Goal: Task Accomplishment & Management: Use online tool/utility

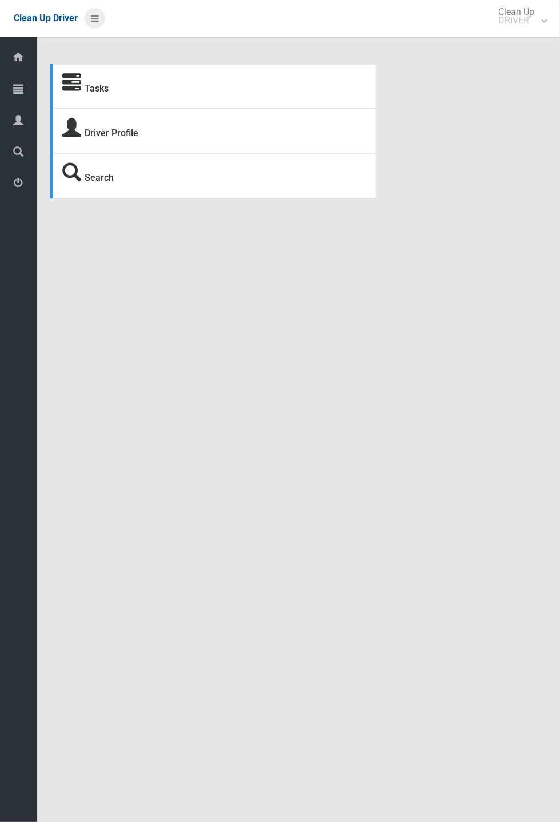
click at [99, 28] on icon at bounding box center [95, 18] width 8 height 19
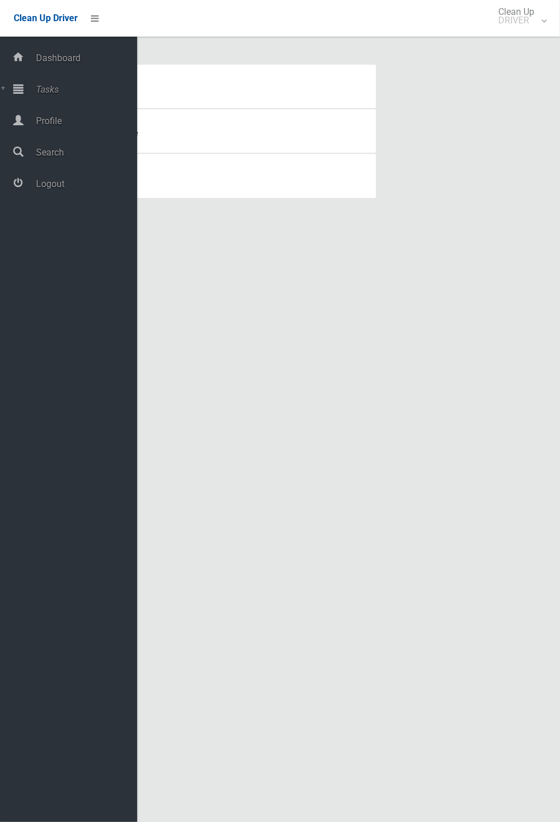
click at [62, 126] on span "Profile" at bounding box center [85, 121] width 105 height 11
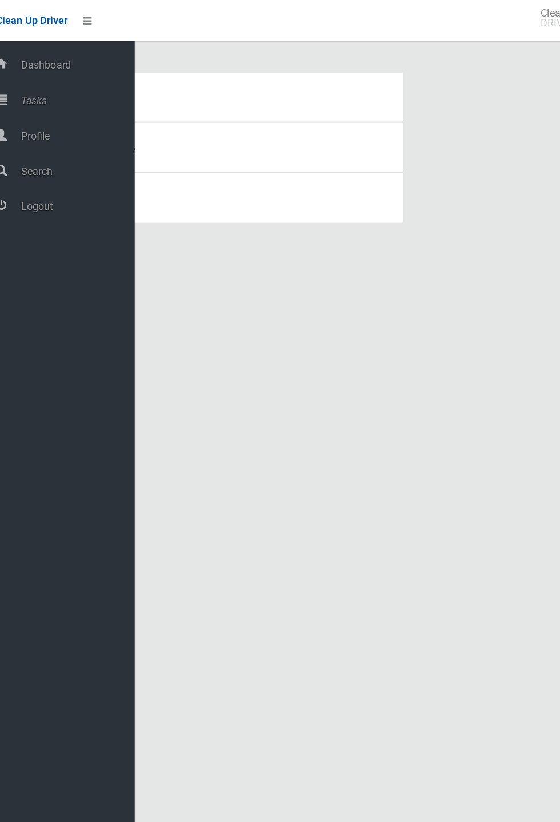
click at [62, 120] on span "Profile" at bounding box center [85, 121] width 105 height 11
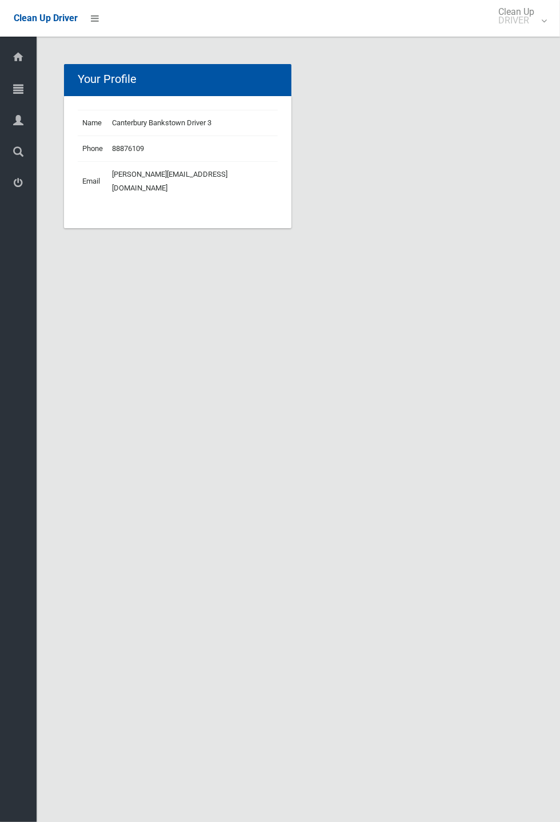
click at [31, 121] on span "Profile" at bounding box center [29, 121] width 4 height 11
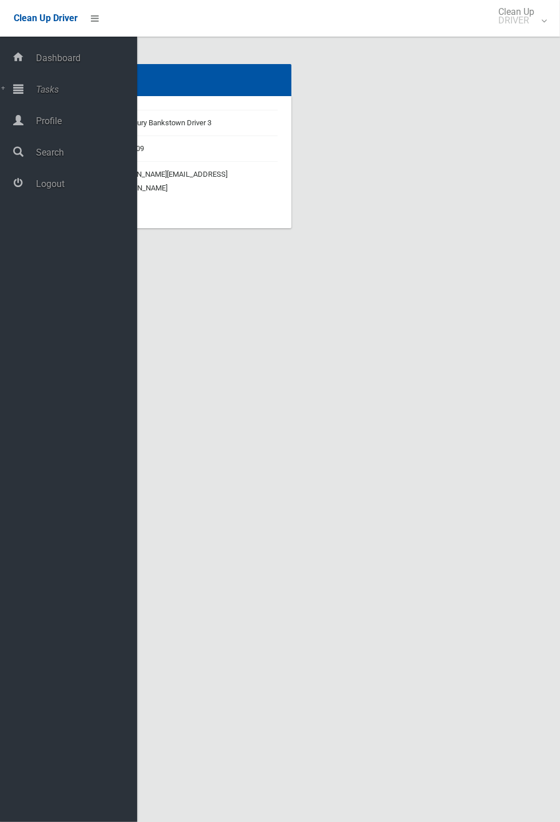
click at [65, 189] on span "Logout" at bounding box center [85, 183] width 105 height 11
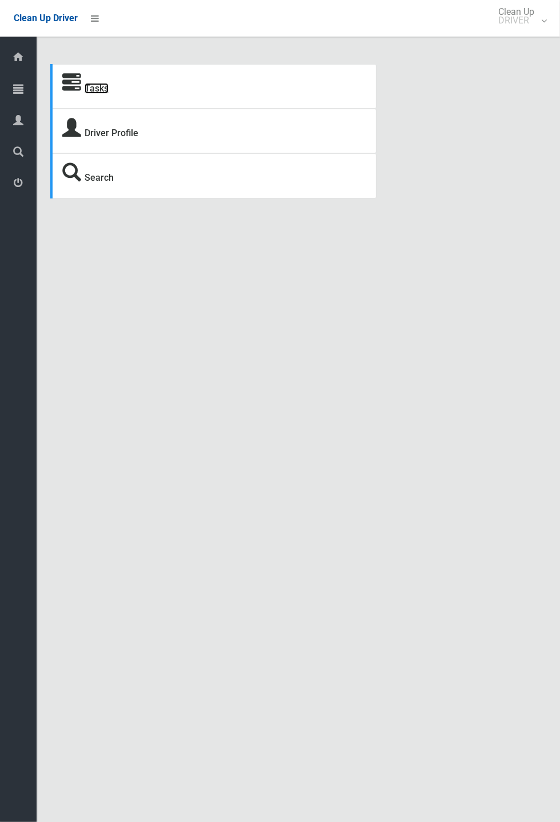
click at [94, 84] on link "Tasks" at bounding box center [97, 88] width 24 height 11
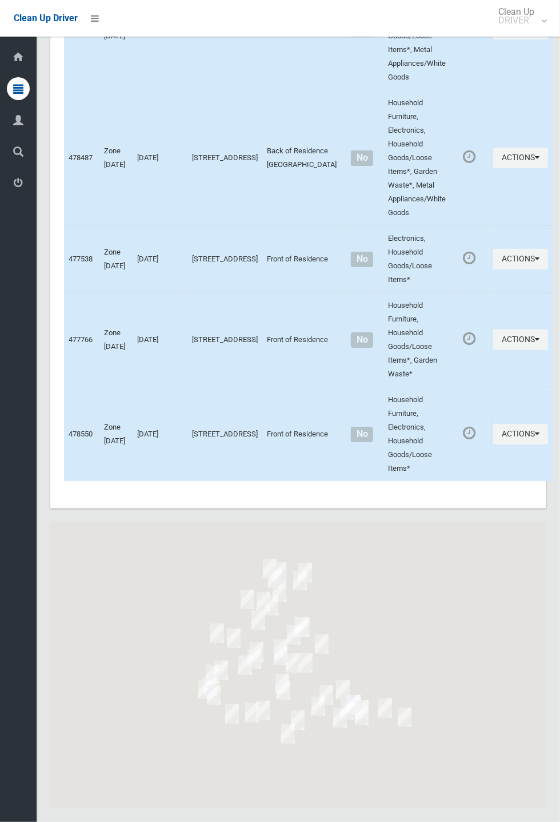
scroll to position [4320, 0]
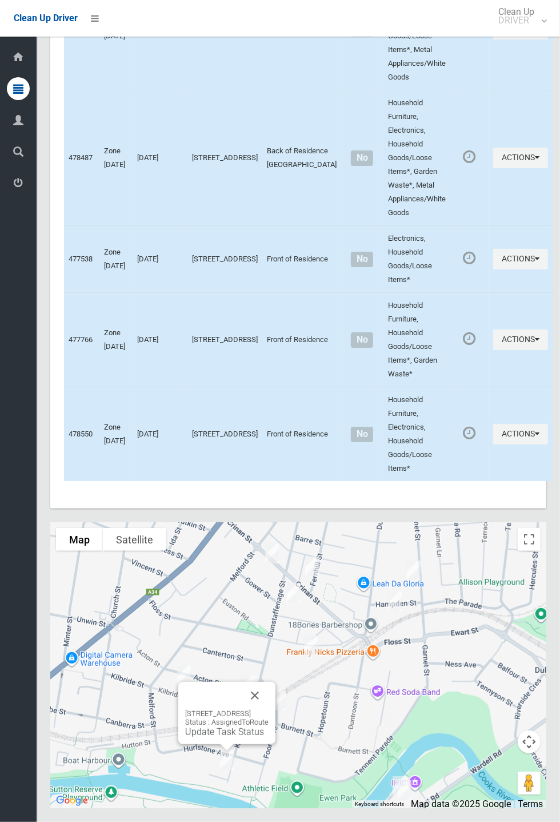
click at [269, 709] on button "Close" at bounding box center [254, 695] width 27 height 27
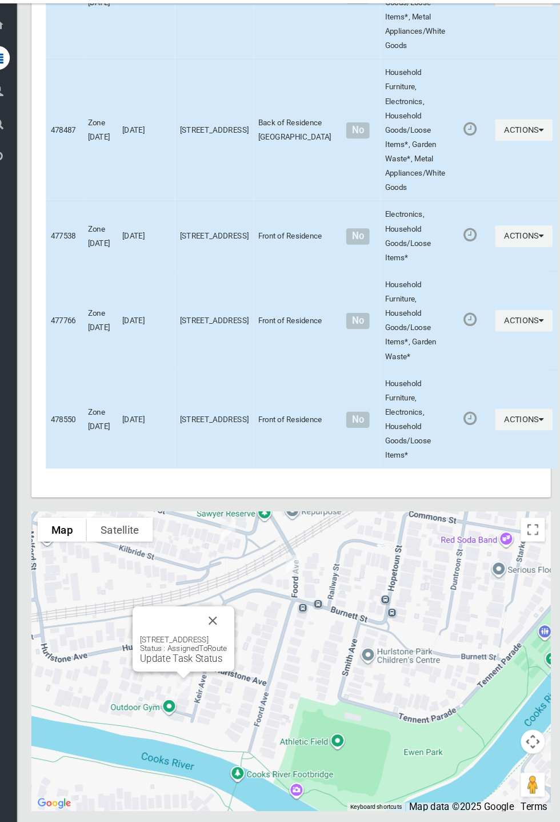
click at [186, 675] on div "26 Keir Avenue, HURLSTONE PARK NSW 2193 Status : AssignedToRoute Update Task St…" at bounding box center [195, 643] width 97 height 62
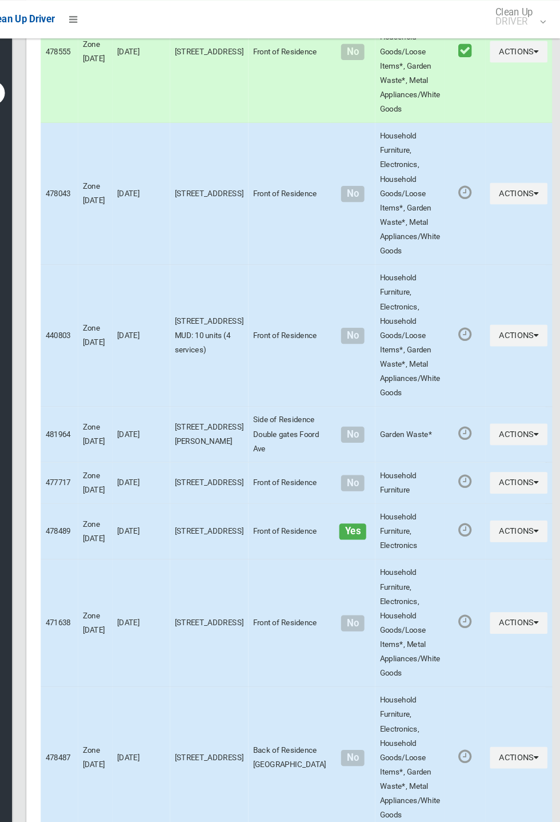
scroll to position [3742, 0]
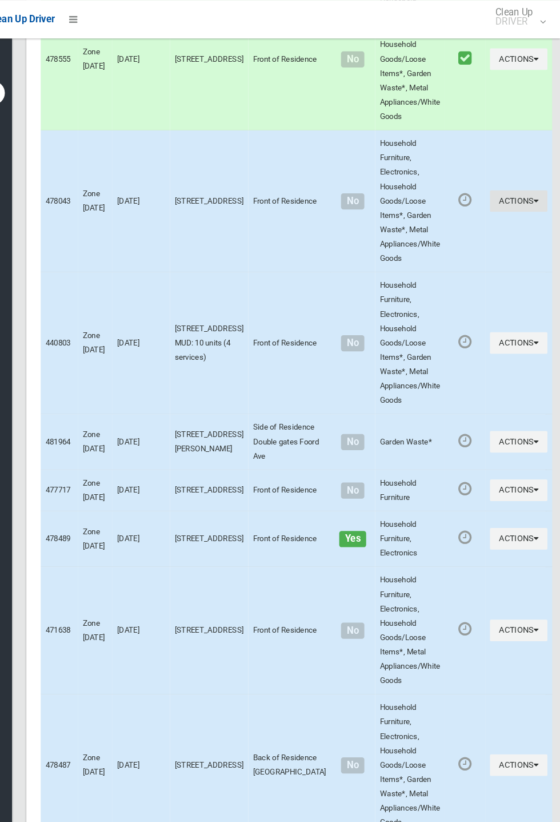
click at [540, 196] on icon "button" at bounding box center [537, 192] width 5 height 8
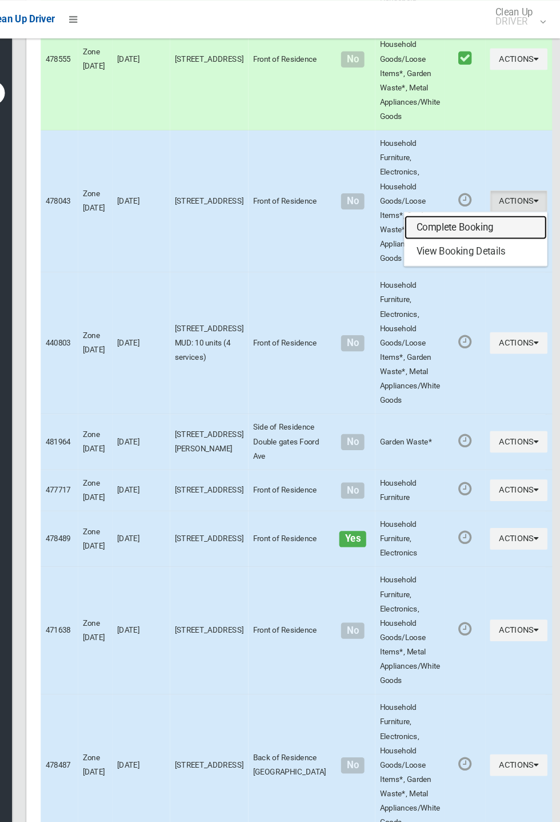
click at [460, 229] on link "Complete Booking" at bounding box center [480, 217] width 136 height 23
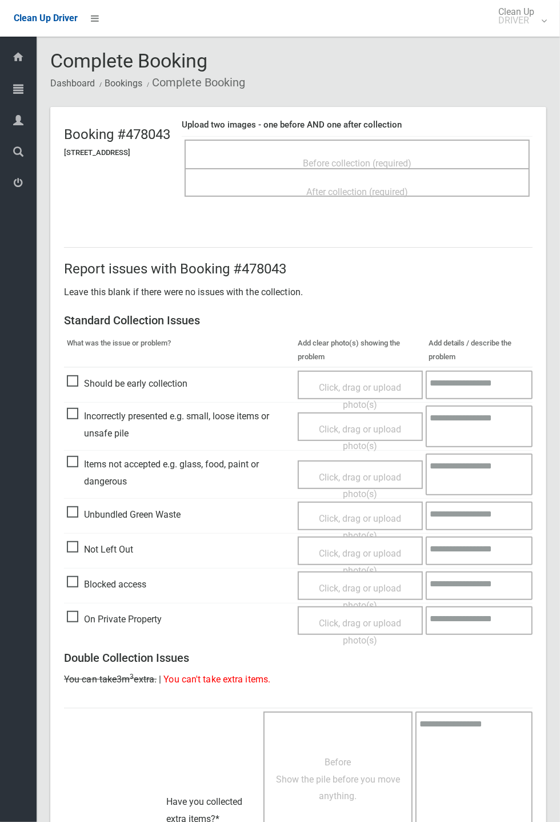
click at [90, 542] on span "Not Left Out" at bounding box center [100, 549] width 66 height 17
click at [364, 551] on span "Click, drag or upload photo(s)" at bounding box center [360, 562] width 82 height 28
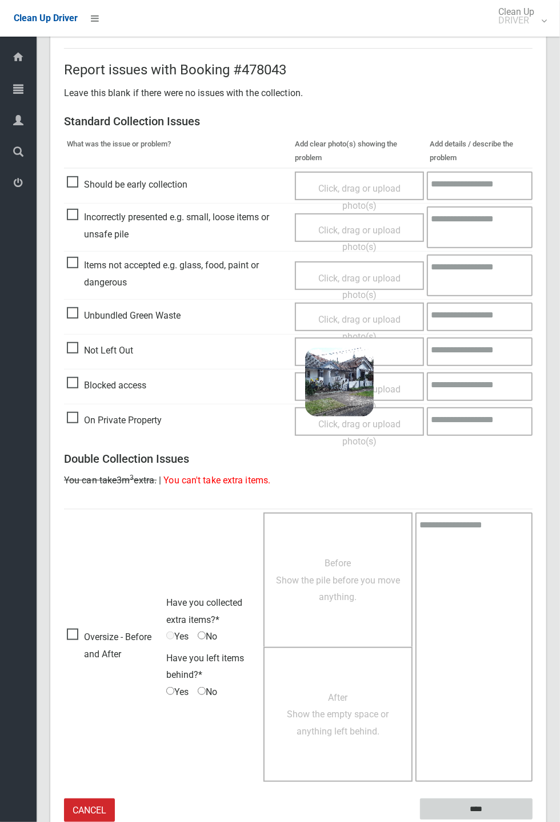
click at [472, 811] on input "****" at bounding box center [476, 808] width 113 height 21
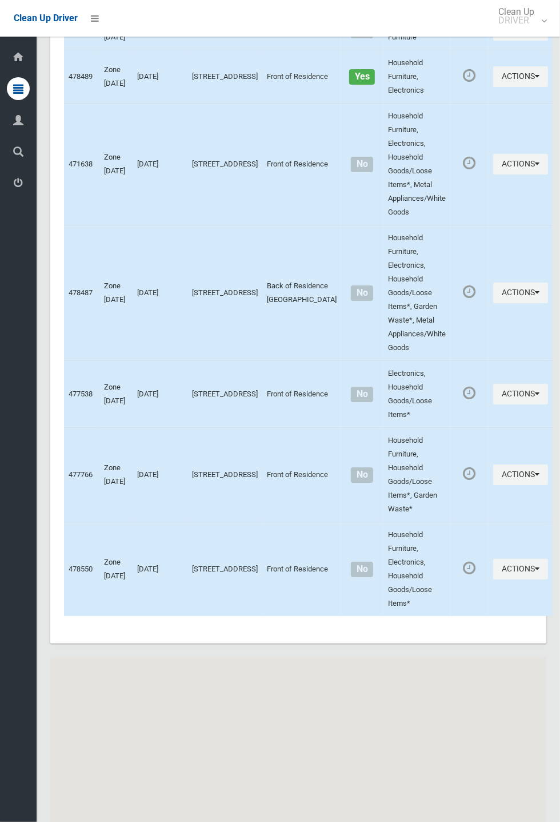
scroll to position [4320, 0]
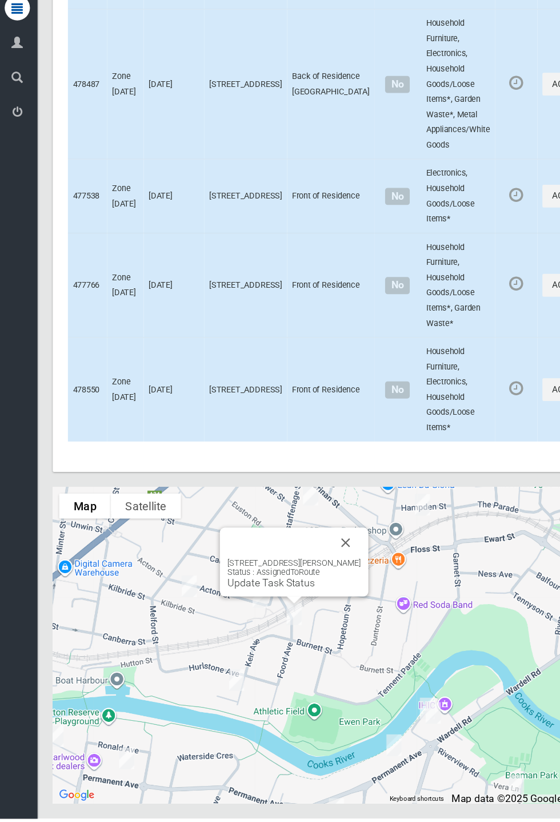
click at [329, 586] on button "Close" at bounding box center [315, 572] width 27 height 27
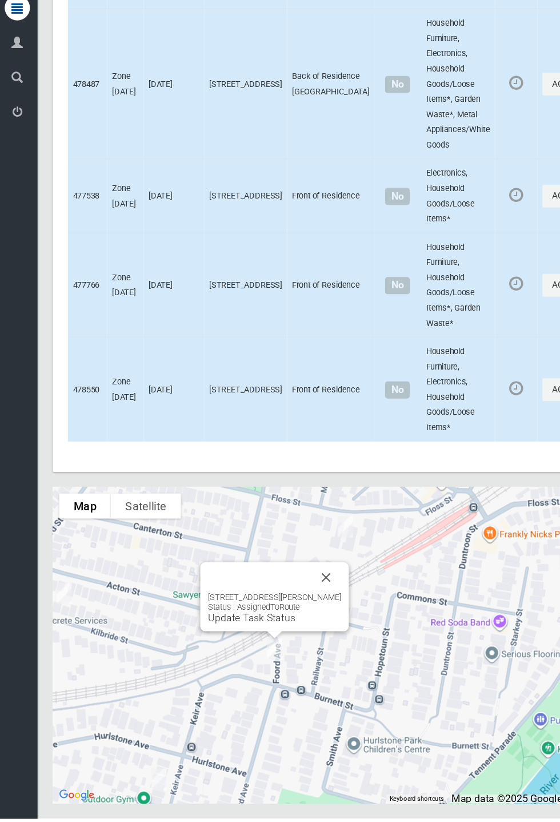
click at [312, 618] on button "Close" at bounding box center [297, 603] width 27 height 27
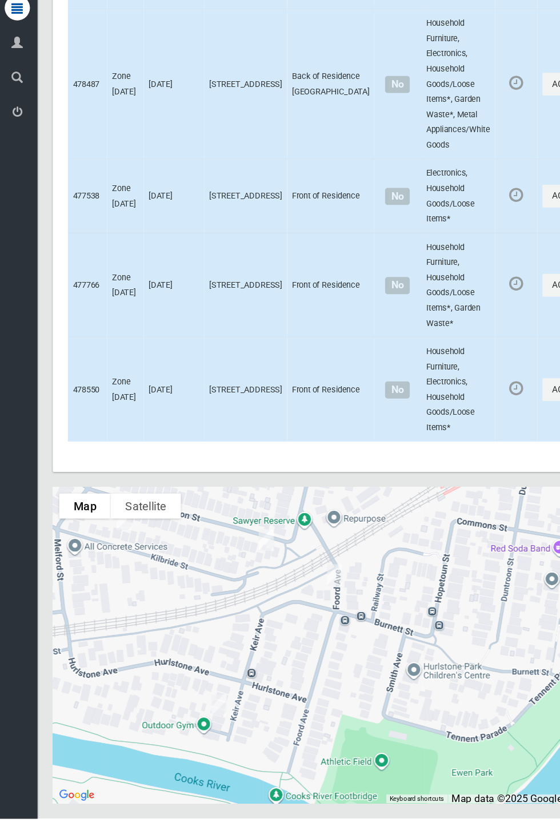
scroll to position [4369, 0]
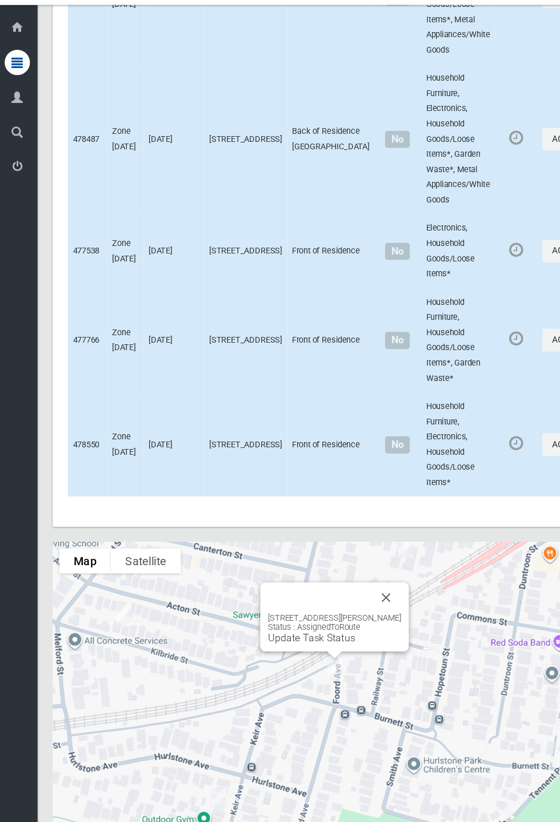
click at [298, 612] on link "Update Task Status" at bounding box center [284, 608] width 79 height 11
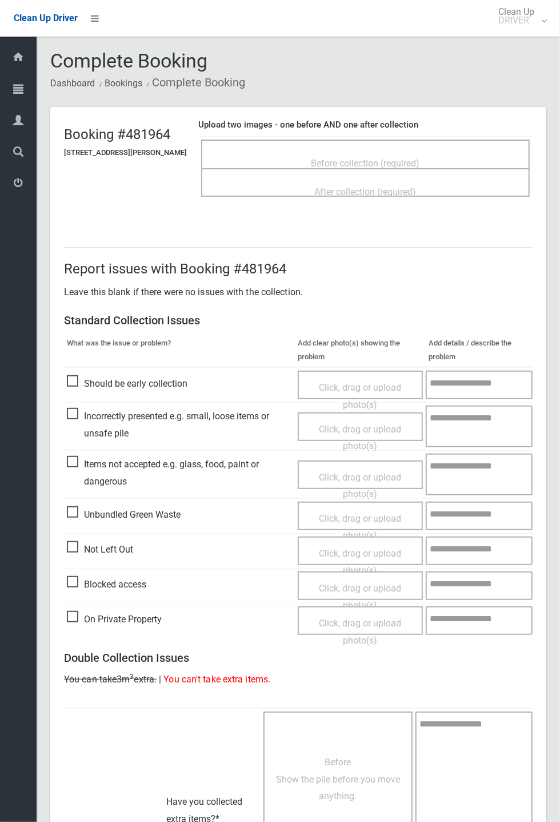
click at [84, 516] on span "Unbundled Green Waste" at bounding box center [124, 514] width 114 height 17
click at [370, 515] on span "Click, drag or upload photo(s)" at bounding box center [360, 527] width 82 height 28
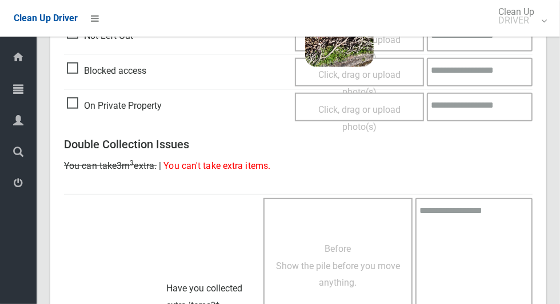
scroll to position [737, 0]
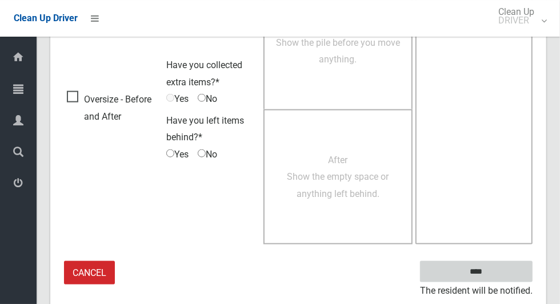
click at [502, 266] on input "****" at bounding box center [476, 271] width 113 height 21
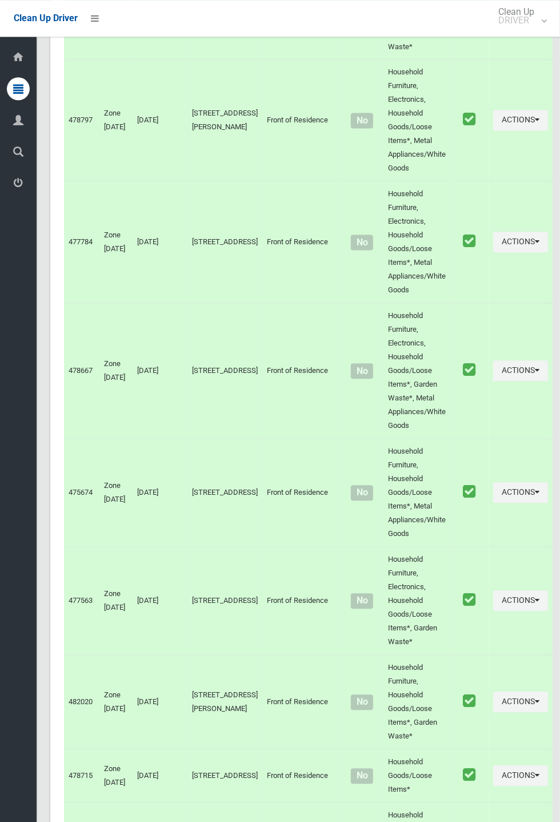
scroll to position [4320, 0]
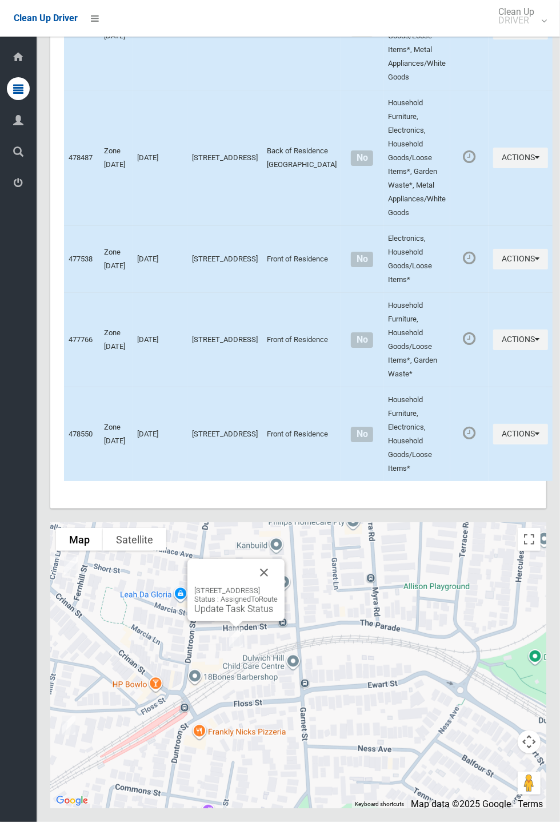
click at [285, 303] on div "12 Hampden Street, HURLSTONE PARK NSW 2193 Status : AssignedToRoute Update Task…" at bounding box center [236, 590] width 97 height 62
click at [278, 303] on button "Close" at bounding box center [263, 572] width 27 height 27
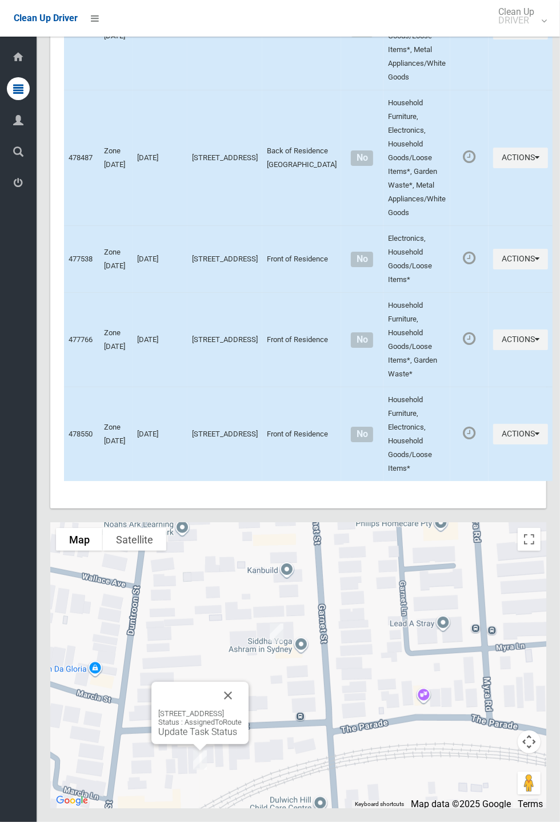
click at [173, 303] on link "Update Task Status" at bounding box center [197, 731] width 79 height 11
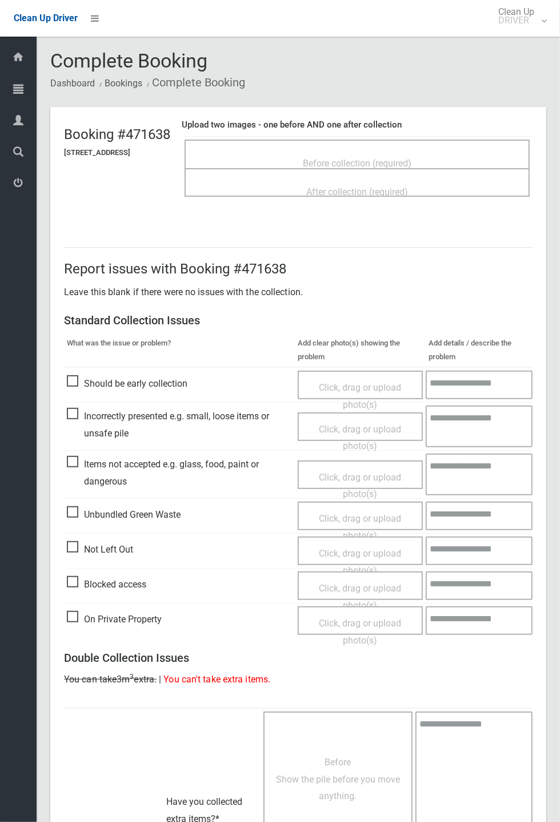
click at [369, 158] on span "Before collection (required)" at bounding box center [357, 163] width 109 height 11
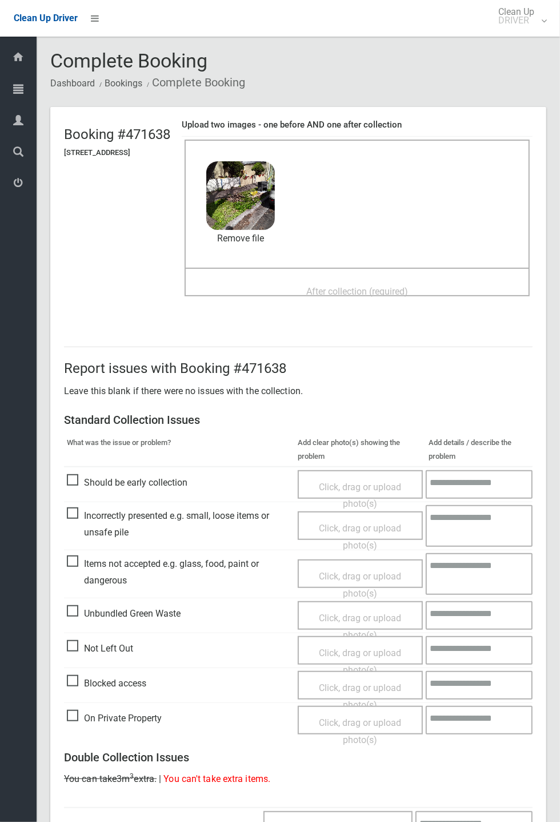
click at [408, 292] on span "After collection (required)" at bounding box center [358, 291] width 102 height 11
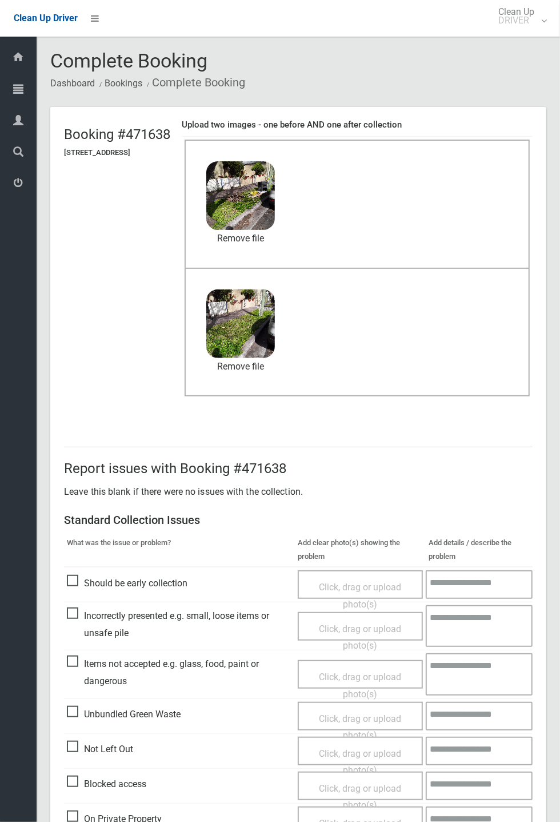
scroll to position [397, 0]
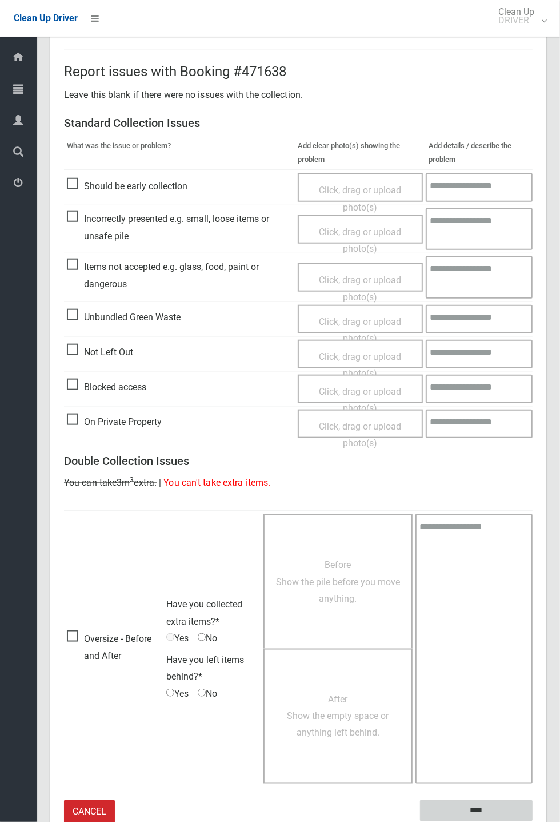
click at [533, 821] on input "****" at bounding box center [476, 810] width 113 height 21
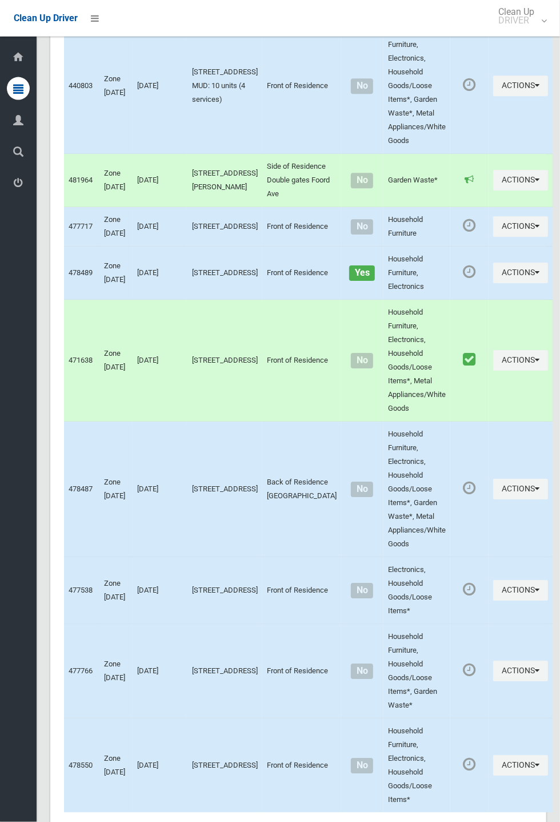
scroll to position [3992, 0]
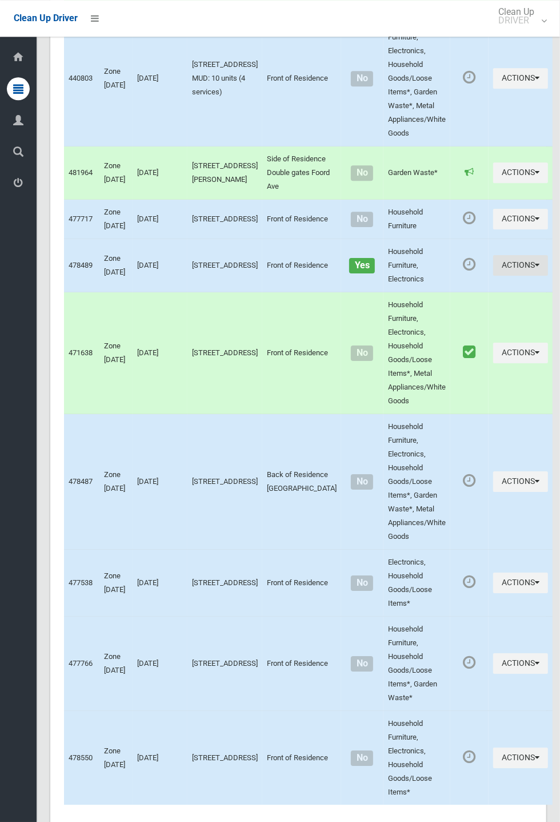
click at [535, 269] on icon "button" at bounding box center [537, 265] width 5 height 8
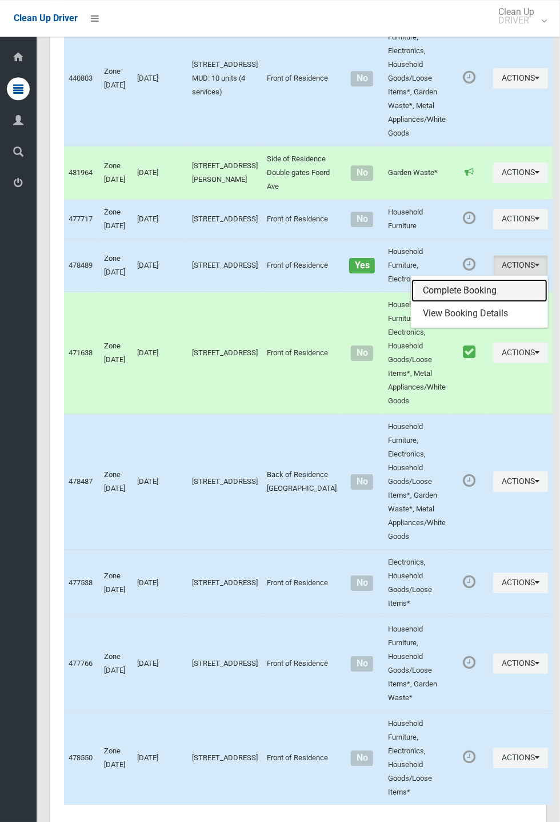
click at [453, 302] on link "Complete Booking" at bounding box center [480, 290] width 136 height 23
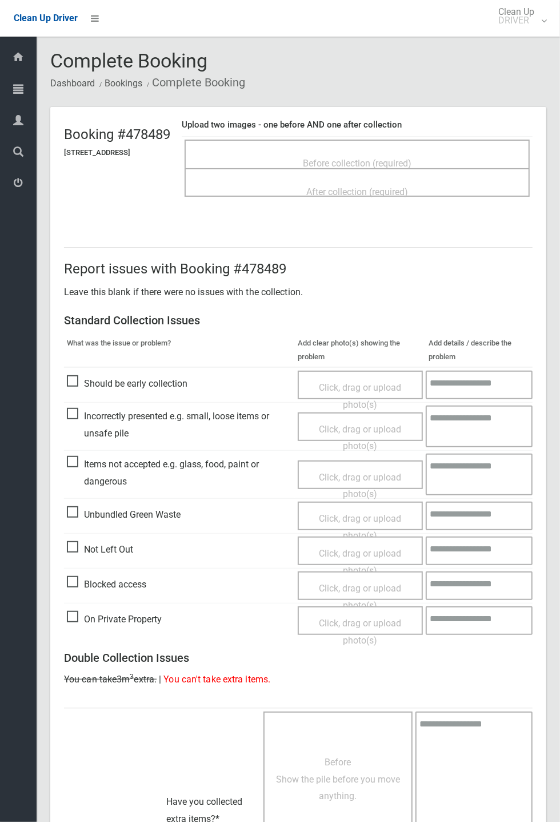
click at [411, 158] on span "Before collection (required)" at bounding box center [357, 163] width 109 height 11
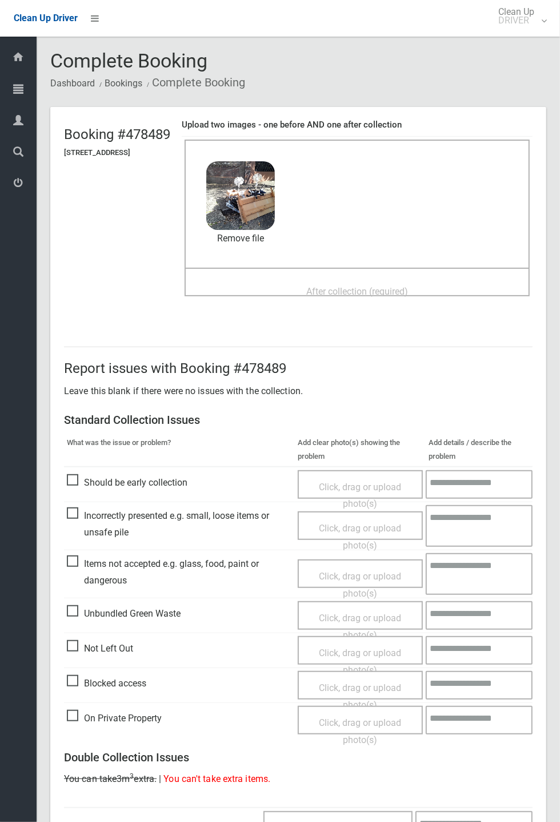
click at [351, 286] on span "After collection (required)" at bounding box center [358, 291] width 102 height 11
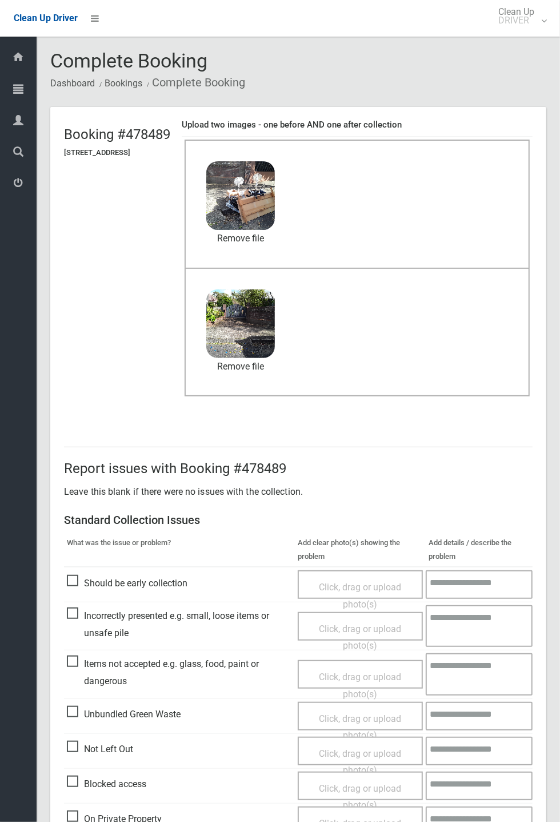
scroll to position [397, 0]
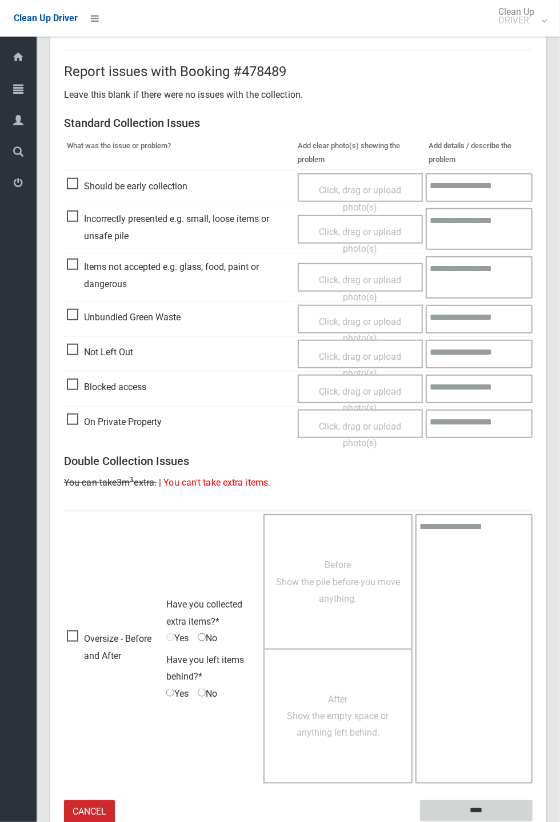
click at [533, 821] on input "****" at bounding box center [476, 810] width 113 height 21
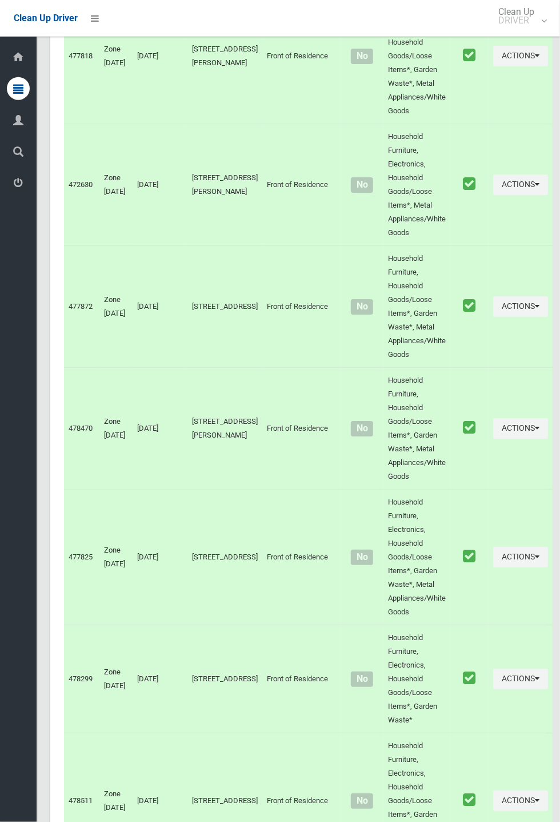
scroll to position [4320, 0]
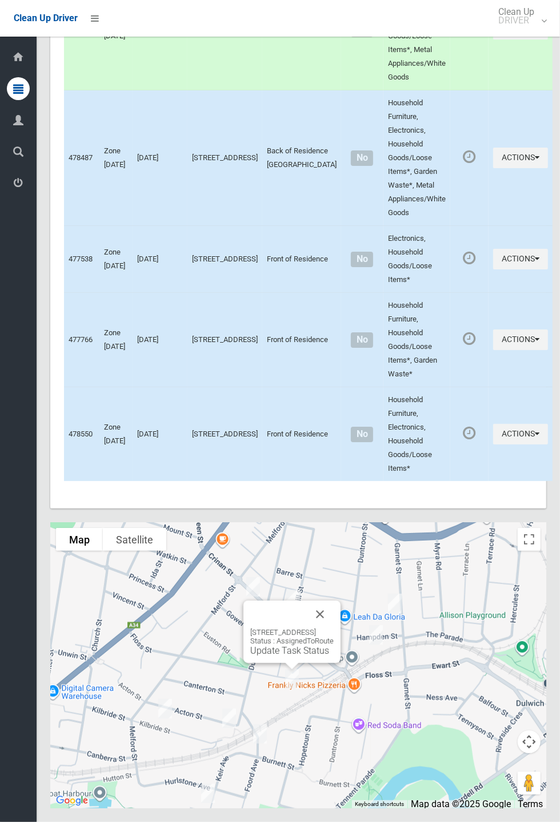
click at [341, 663] on div "62-64 Floss Street, HURLSTONE PARK NSW 2193 Status : AssignedToRoute Update Tas…" at bounding box center [292, 631] width 97 height 62
click at [334, 628] on button "Close" at bounding box center [320, 613] width 27 height 27
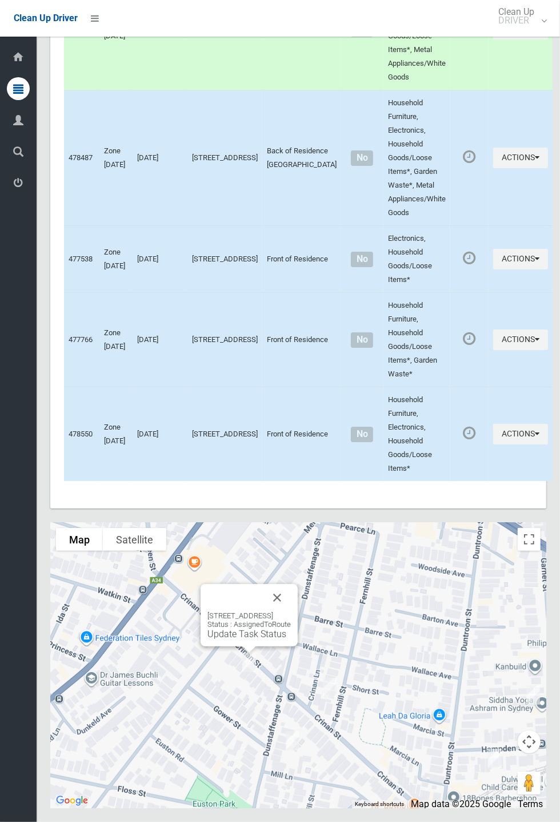
click at [291, 611] on button "Close" at bounding box center [277, 597] width 27 height 27
click at [372, 636] on button "Close" at bounding box center [357, 622] width 27 height 27
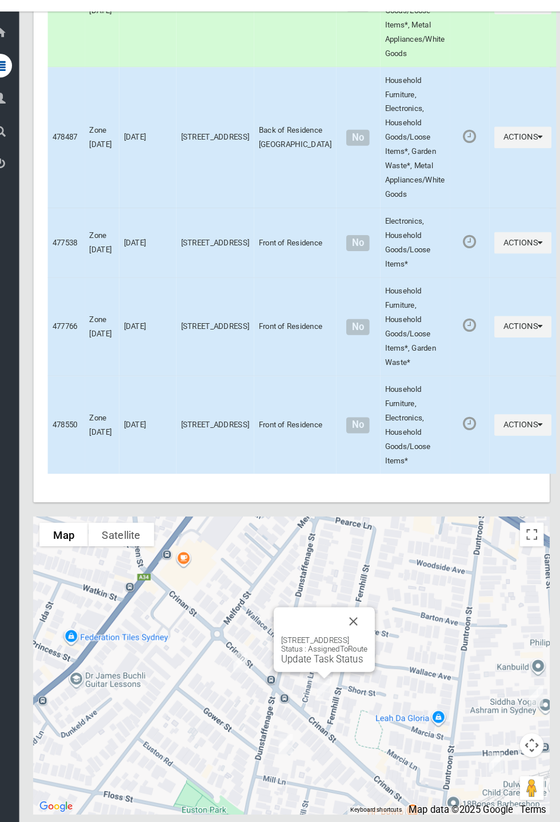
click at [321, 665] on link "Update Task Status" at bounding box center [327, 659] width 79 height 11
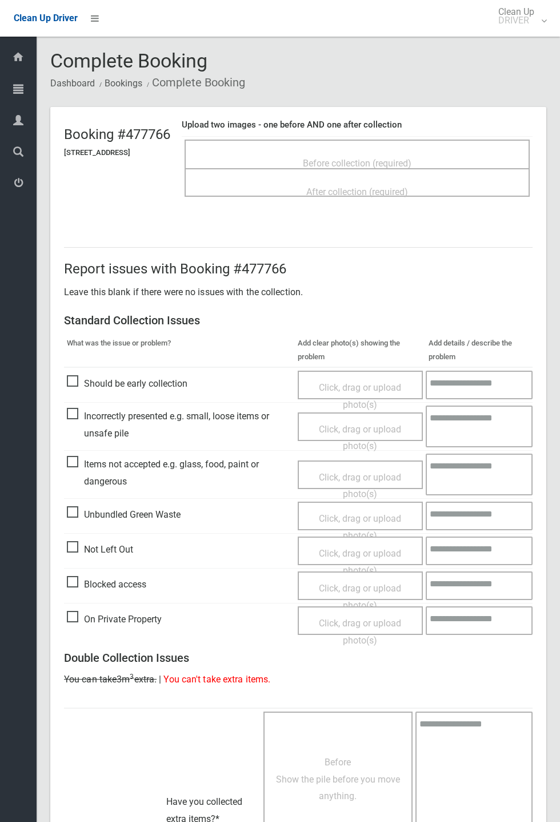
click at [393, 158] on span "Before collection (required)" at bounding box center [357, 163] width 109 height 11
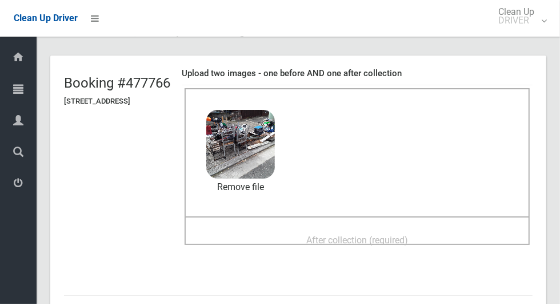
scroll to position [61, 0]
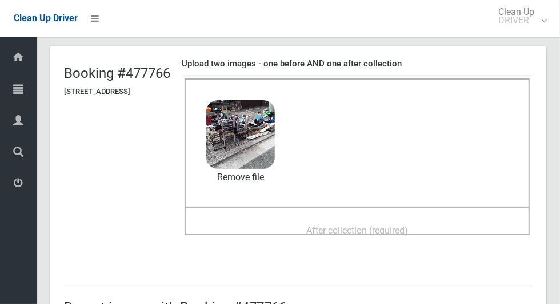
click at [408, 225] on span "After collection (required)" at bounding box center [358, 230] width 102 height 11
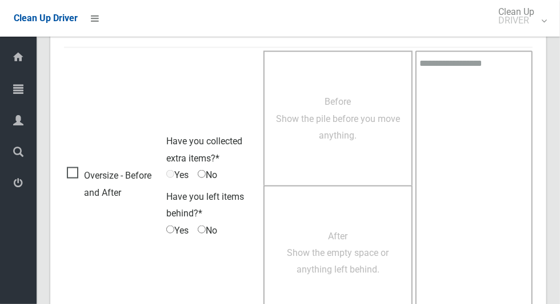
scroll to position [936, 0]
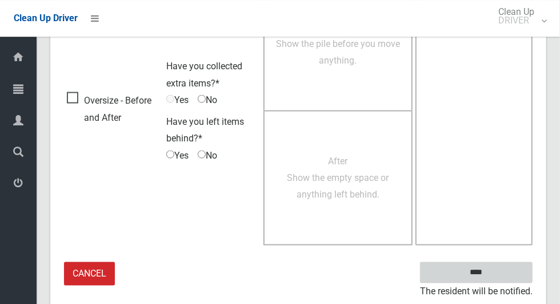
click at [499, 268] on input "****" at bounding box center [476, 271] width 113 height 21
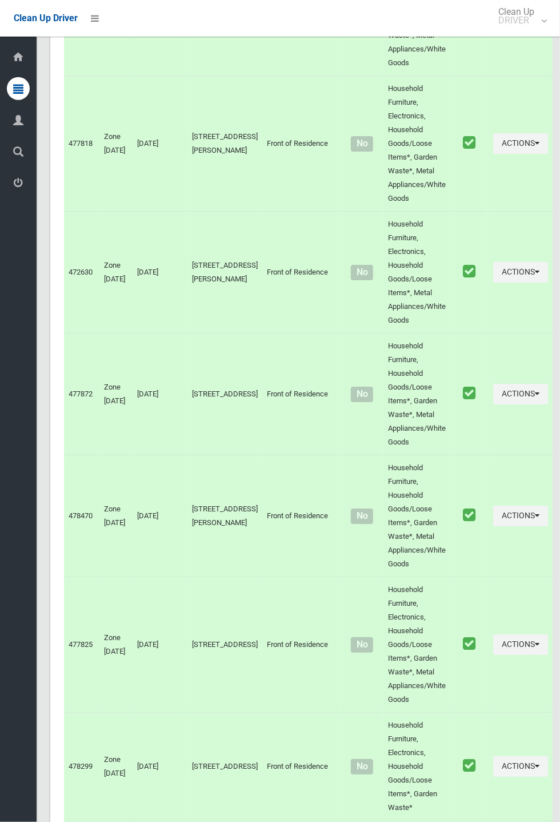
scroll to position [4320, 0]
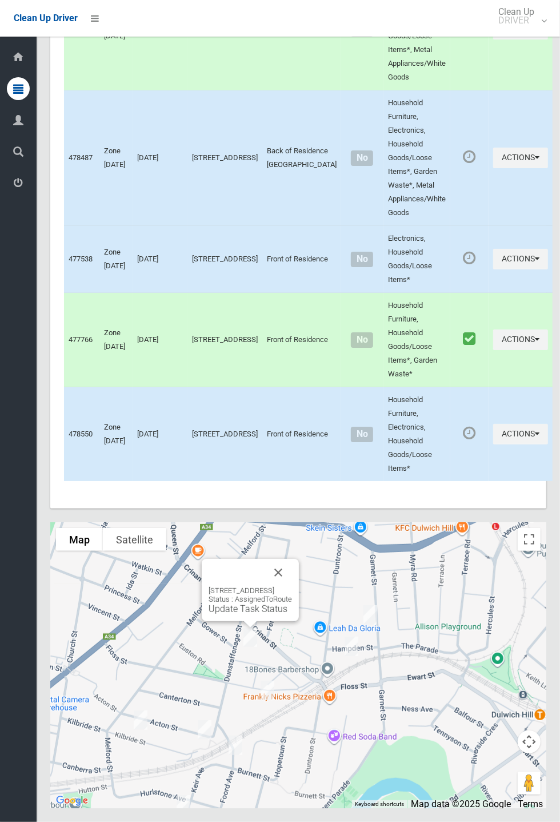
click at [244, 303] on div "49 Dunstaffenage Street, HURLSTONE PARK NSW 2193 Status : AssignedToRoute Updat…" at bounding box center [250, 600] width 83 height 28
click at [232, 303] on link "Update Task Status" at bounding box center [248, 608] width 79 height 11
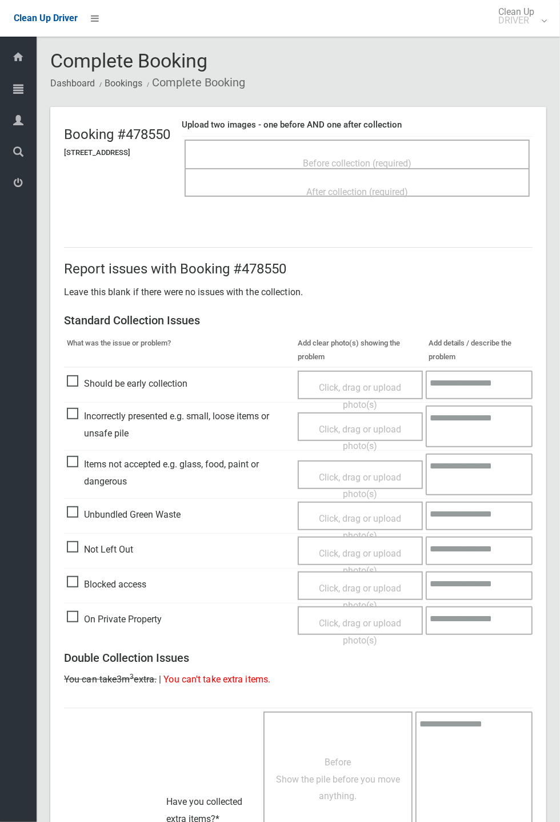
click at [399, 152] on div "Before collection (required)" at bounding box center [357, 162] width 320 height 21
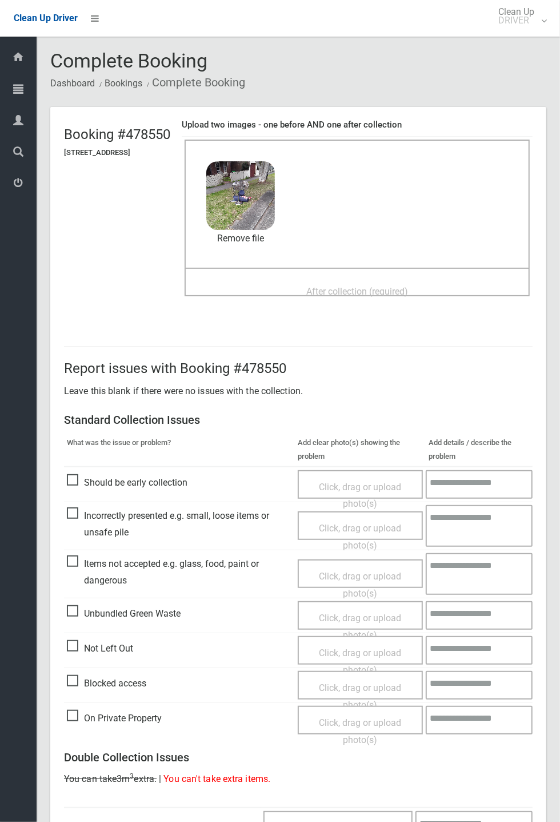
click at [408, 296] on span "After collection (required)" at bounding box center [358, 291] width 102 height 11
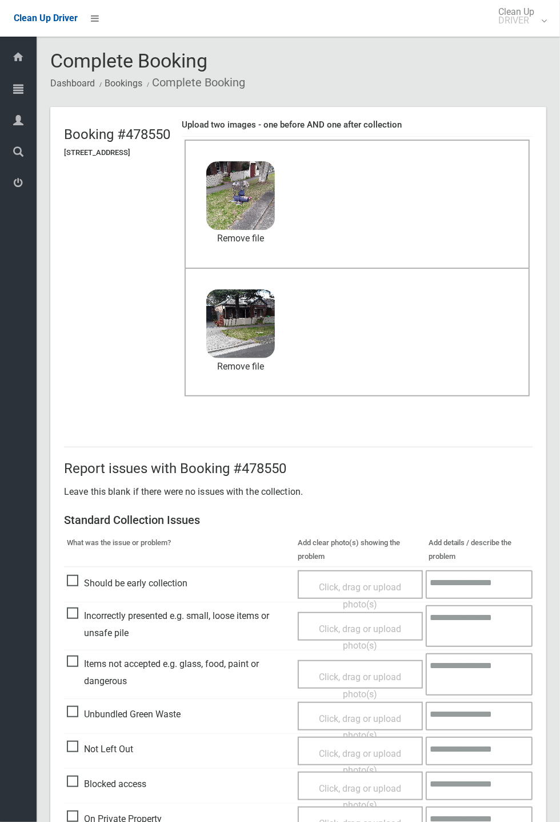
scroll to position [397, 0]
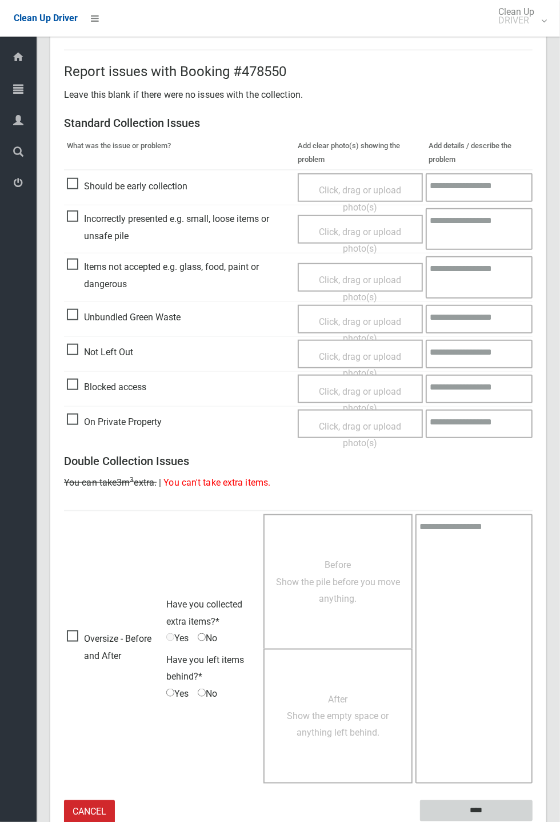
click at [533, 821] on input "****" at bounding box center [476, 810] width 113 height 21
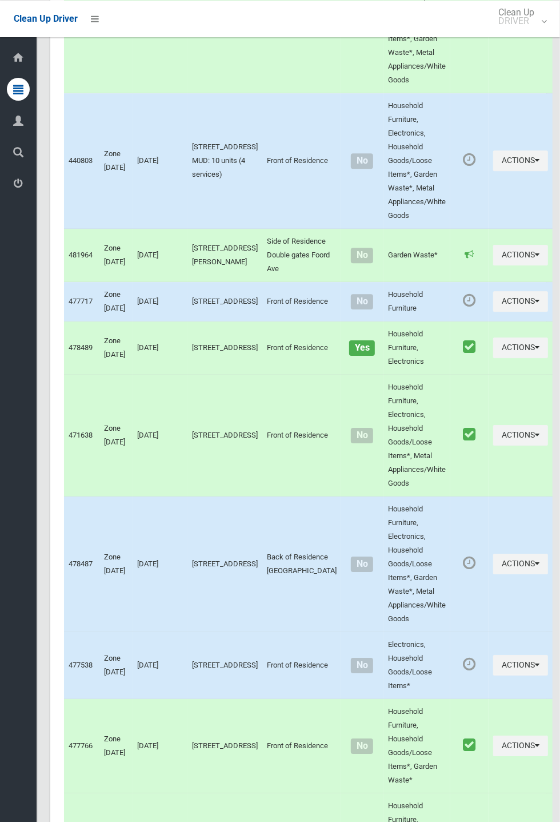
scroll to position [3909, 0]
click at [511, 172] on button "Actions" at bounding box center [521, 161] width 55 height 21
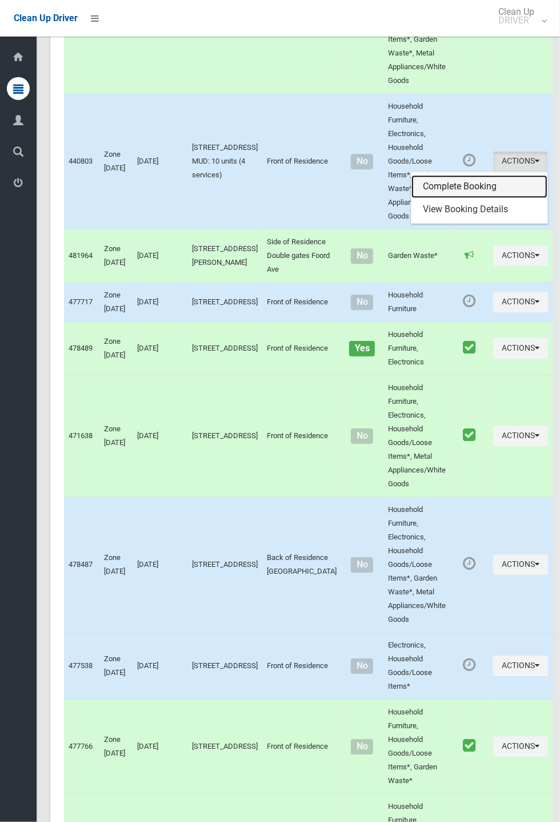
click at [466, 197] on link "Complete Booking" at bounding box center [480, 186] width 136 height 23
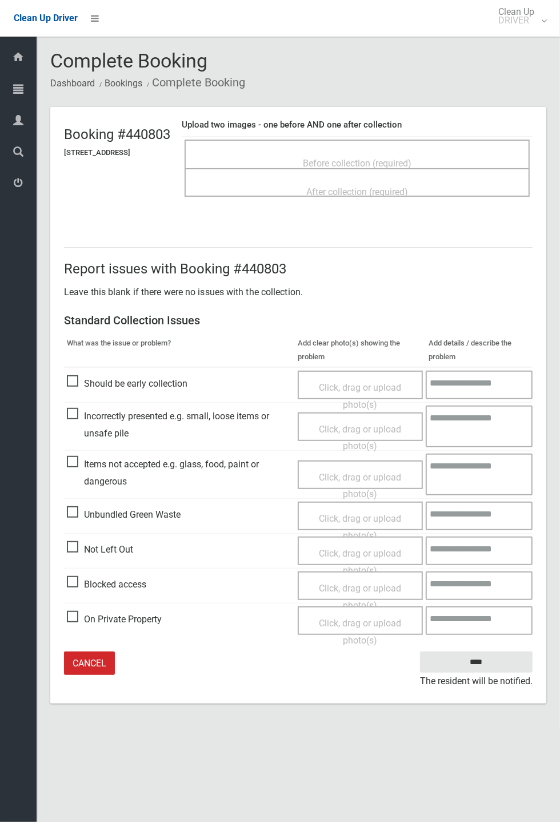
click at [369, 159] on span "Before collection (required)" at bounding box center [357, 163] width 109 height 11
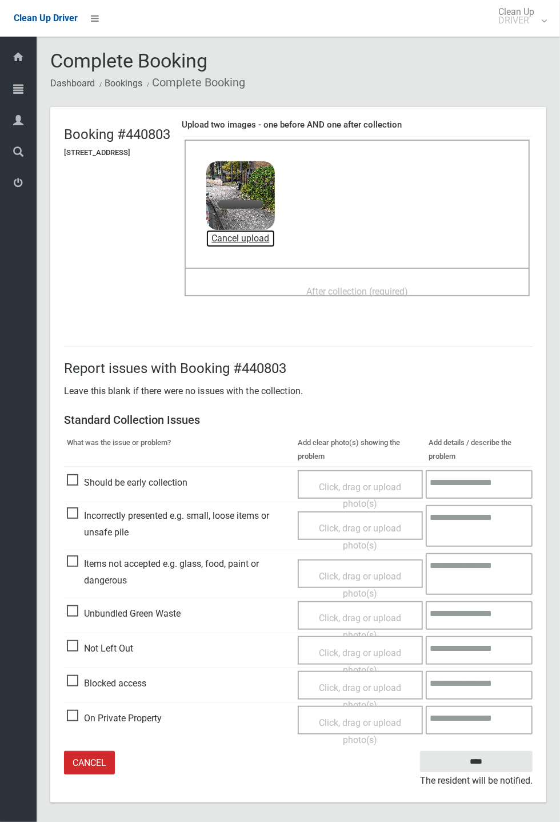
click at [275, 242] on link "Cancel upload" at bounding box center [240, 238] width 69 height 17
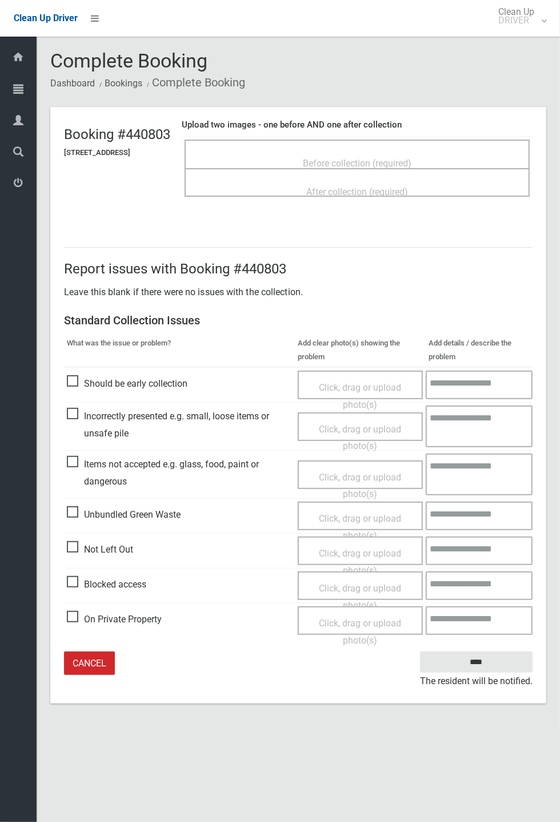
click at [128, 558] on span "Not Left Out" at bounding box center [100, 549] width 66 height 17
click at [355, 548] on span "Click, drag or upload photo(s)" at bounding box center [360, 562] width 82 height 28
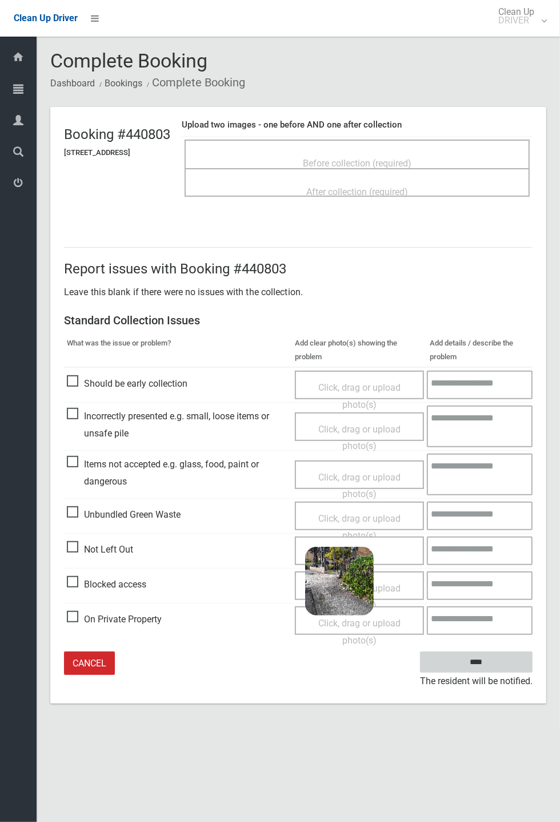
click at [533, 673] on input "****" at bounding box center [476, 661] width 113 height 21
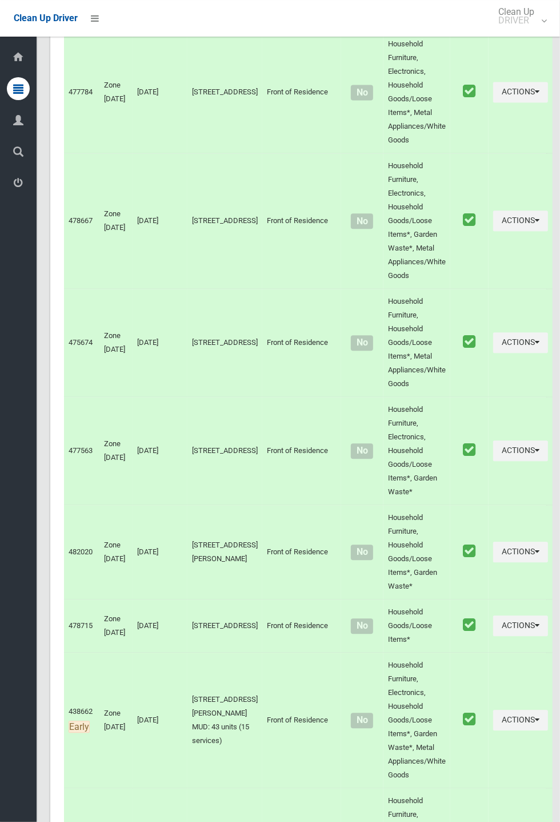
scroll to position [4320, 0]
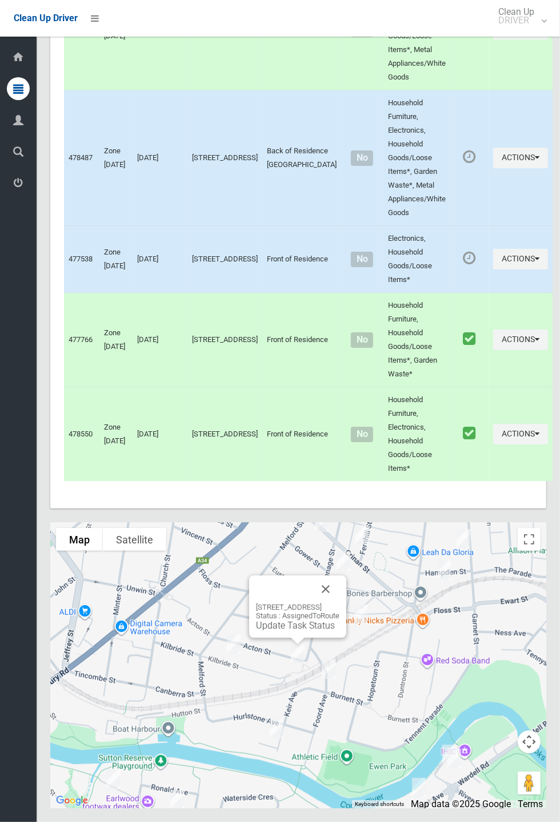
click at [340, 603] on button "Close" at bounding box center [325, 588] width 27 height 27
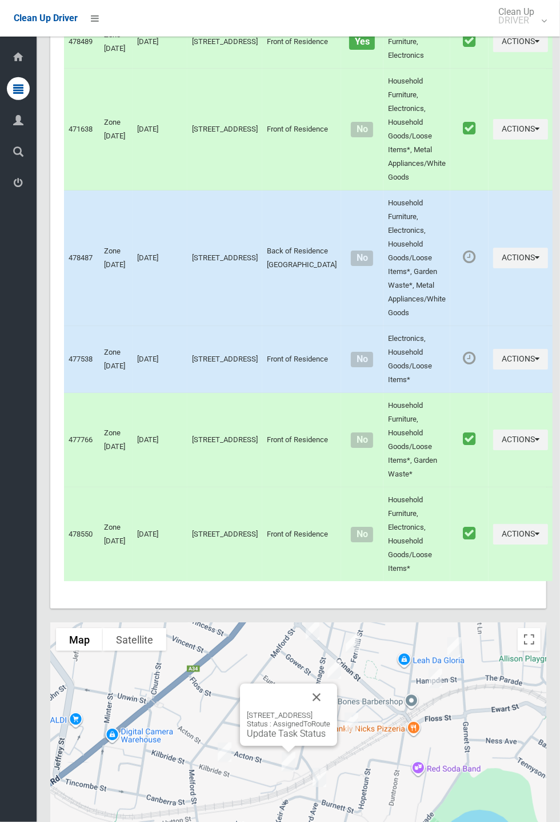
scroll to position [4319, 0]
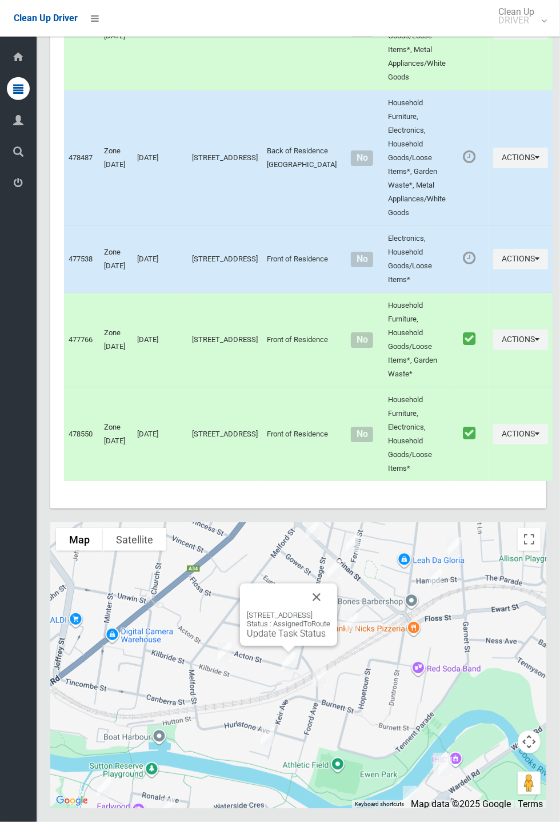
click at [2, 522] on div "Dashboard Tasks All Tasks Todays Tasks Overdue Tasks Complete Tasks Profile Sea…" at bounding box center [18, 429] width 37 height 785
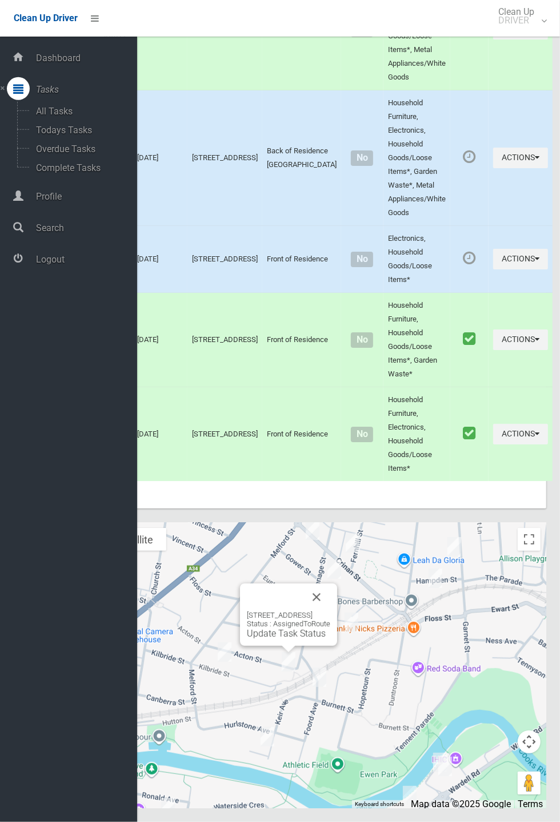
click at [331, 611] on button "Close" at bounding box center [316, 596] width 27 height 27
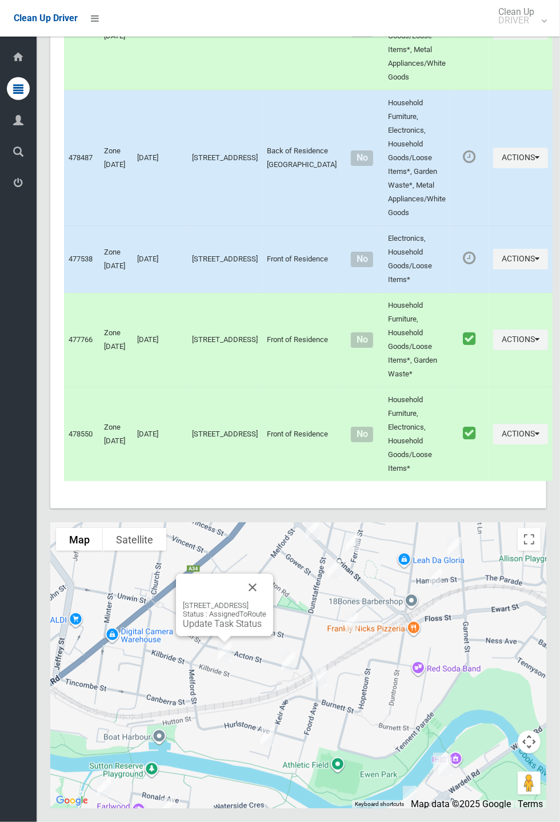
click at [266, 601] on button "Close" at bounding box center [252, 587] width 27 height 27
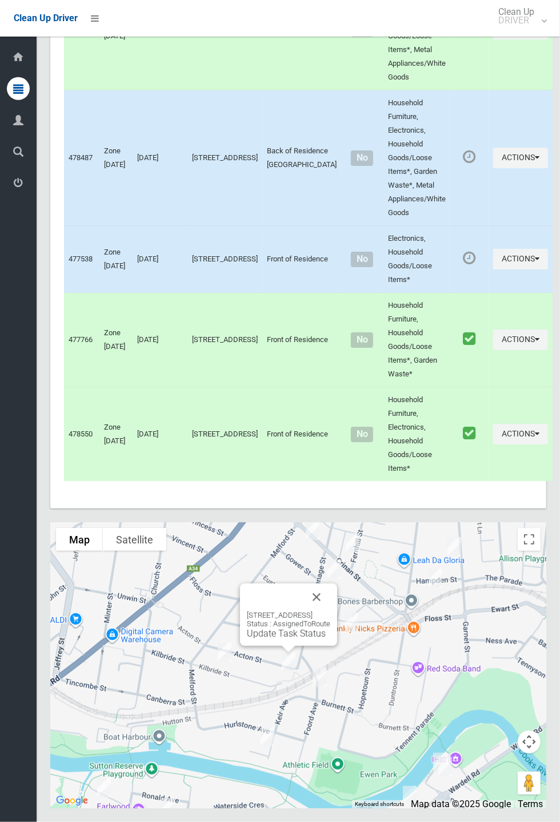
click at [276, 639] on div "74 Dunstaffenage Street, HURLSTONE PARK NSW 2193 Status : AssignedToRoute Updat…" at bounding box center [288, 625] width 83 height 28
click at [264, 639] on link "Update Task Status" at bounding box center [286, 633] width 79 height 11
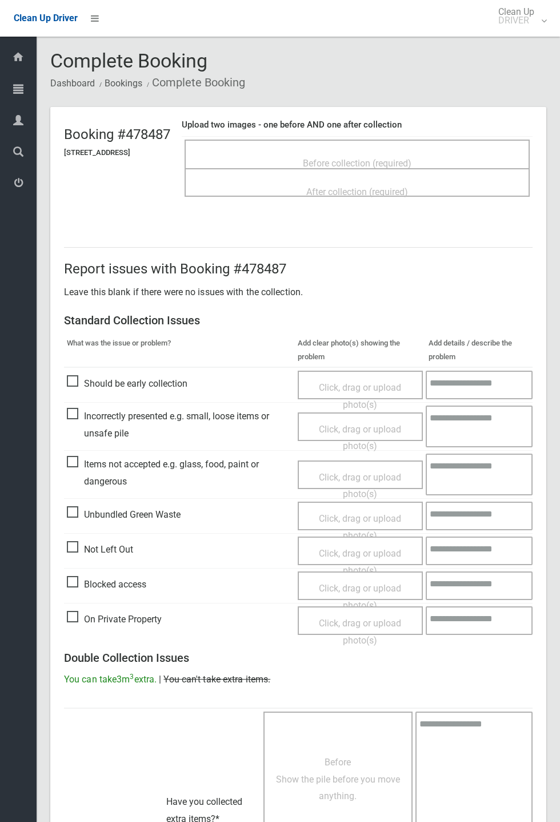
click at [427, 152] on div "Before collection (required)" at bounding box center [357, 162] width 320 height 21
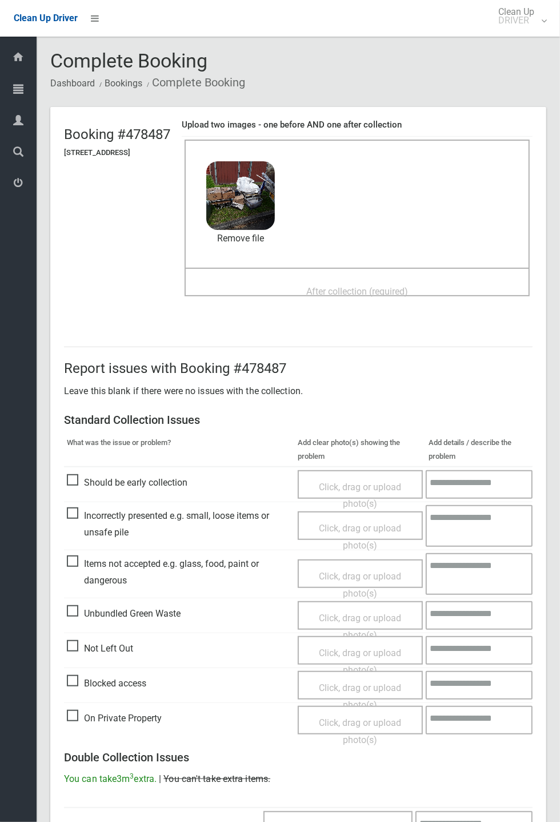
click at [372, 280] on div "After collection (required)" at bounding box center [357, 290] width 320 height 21
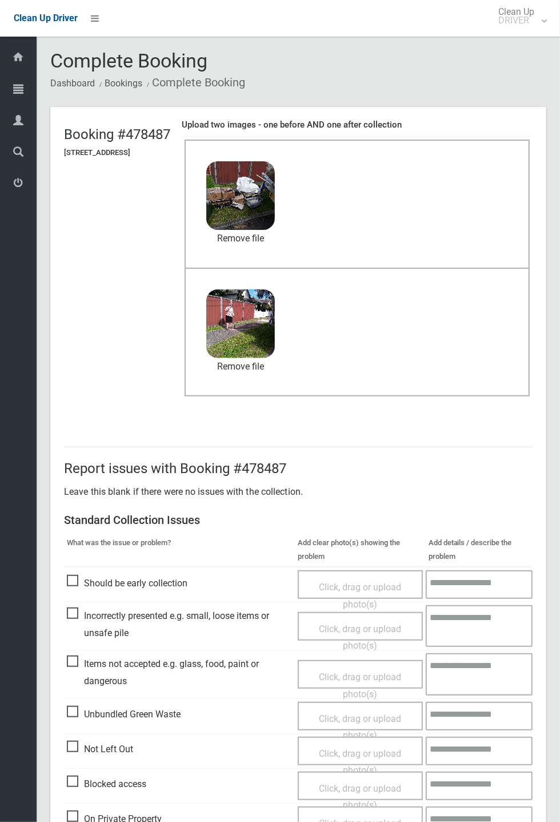
scroll to position [397, 0]
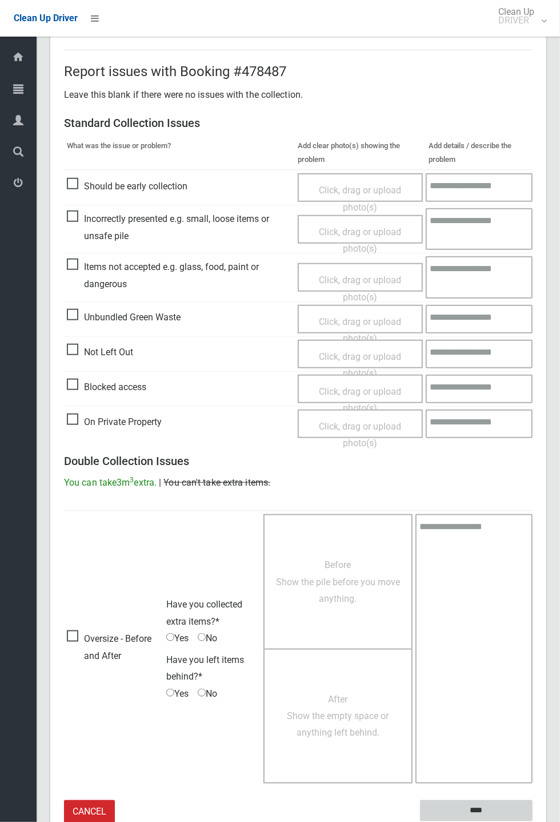
click at [504, 809] on input "****" at bounding box center [476, 810] width 113 height 21
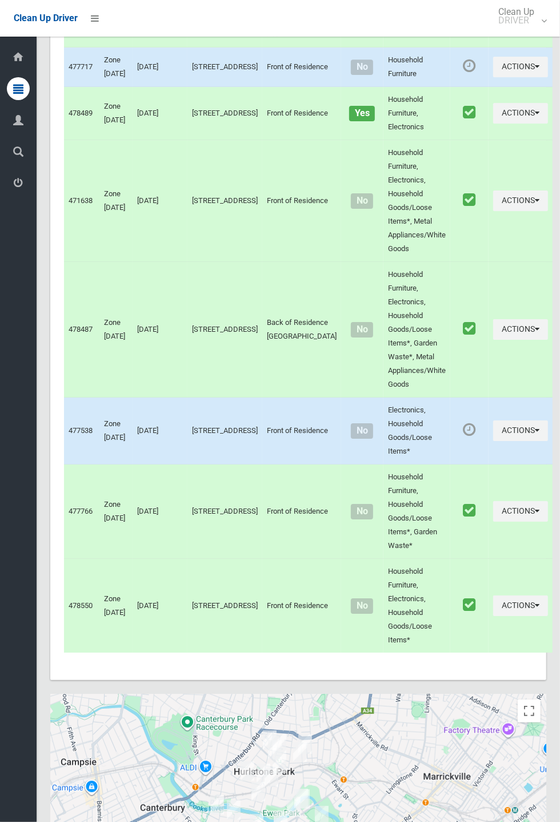
scroll to position [3940, 0]
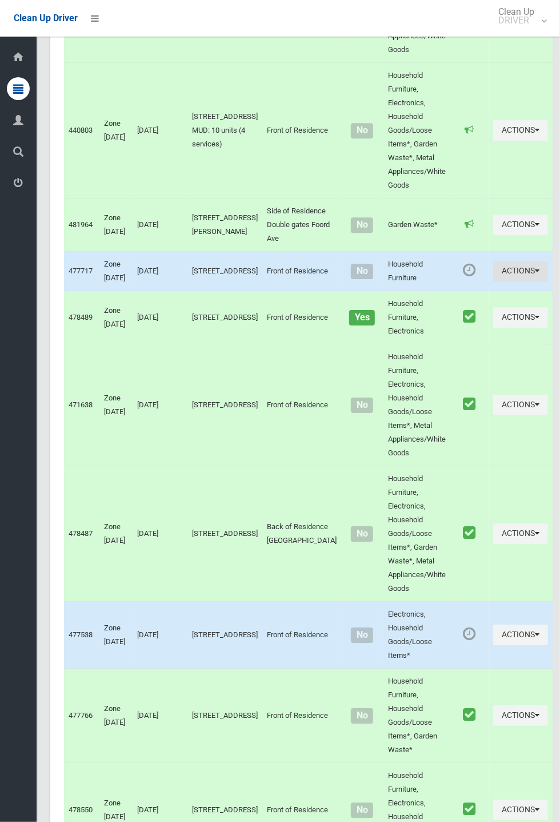
click at [508, 282] on button "Actions" at bounding box center [521, 271] width 55 height 21
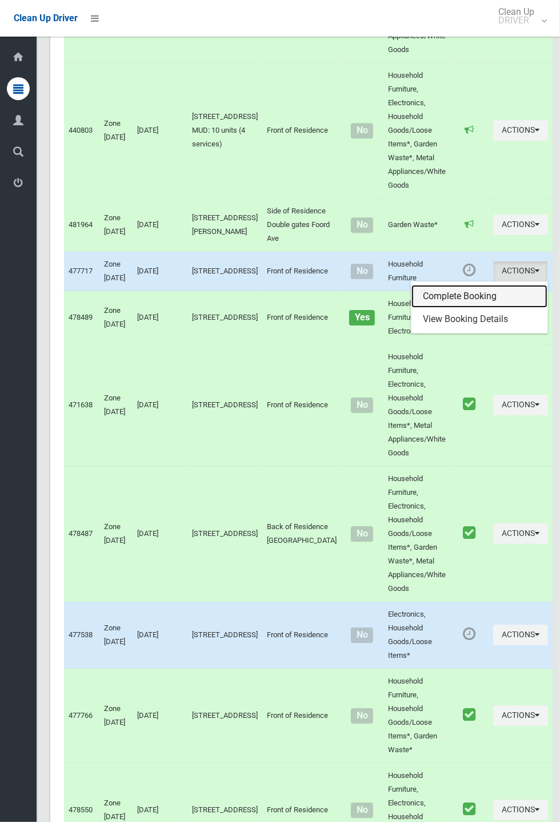
click at [447, 308] on link "Complete Booking" at bounding box center [480, 296] width 136 height 23
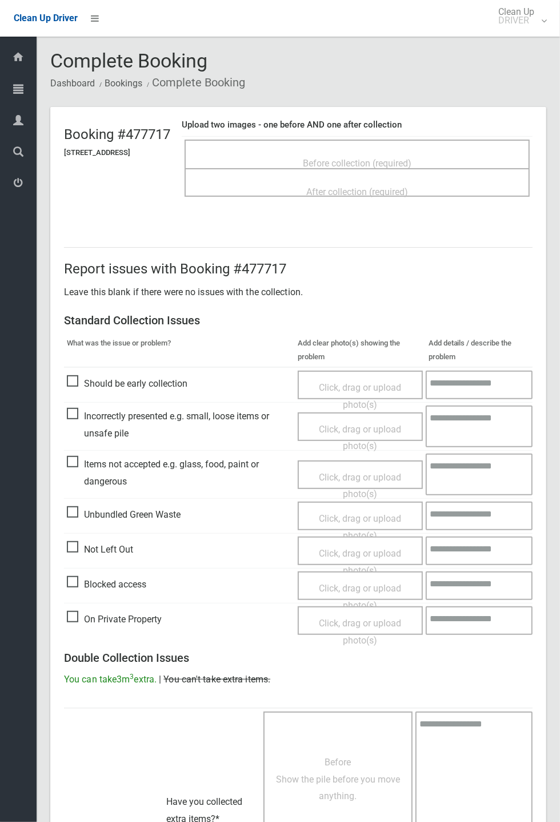
click at [85, 551] on span "Not Left Out" at bounding box center [100, 549] width 66 height 17
click at [362, 550] on span "Click, drag or upload photo(s)" at bounding box center [360, 562] width 82 height 28
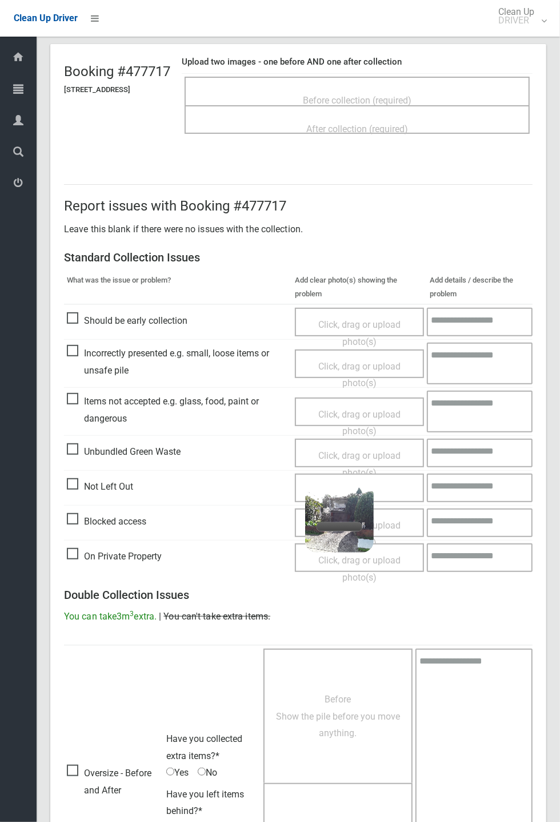
scroll to position [199, 0]
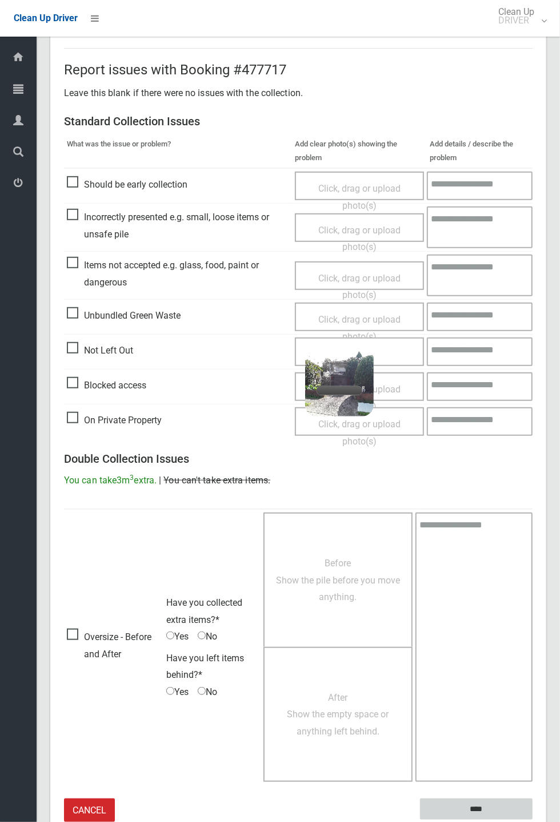
click at [475, 802] on input "****" at bounding box center [476, 808] width 113 height 21
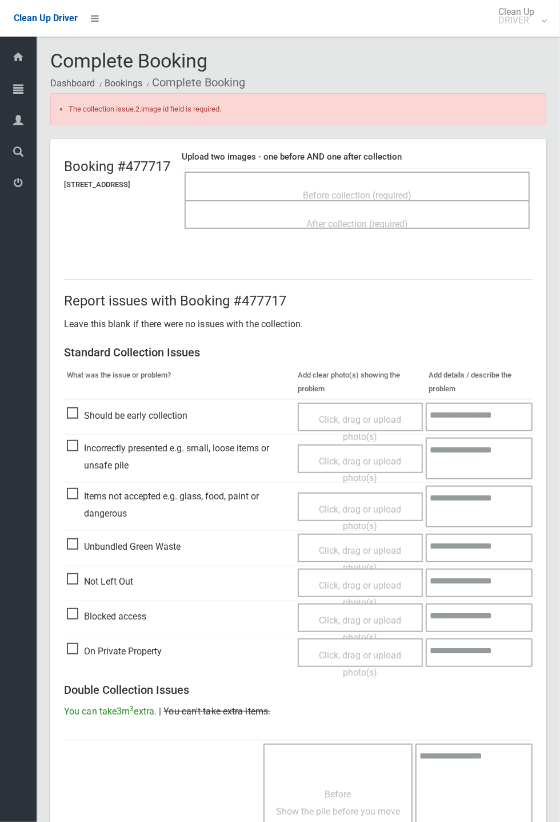
click at [364, 584] on span "Click, drag or upload photo(s)" at bounding box center [360, 594] width 82 height 28
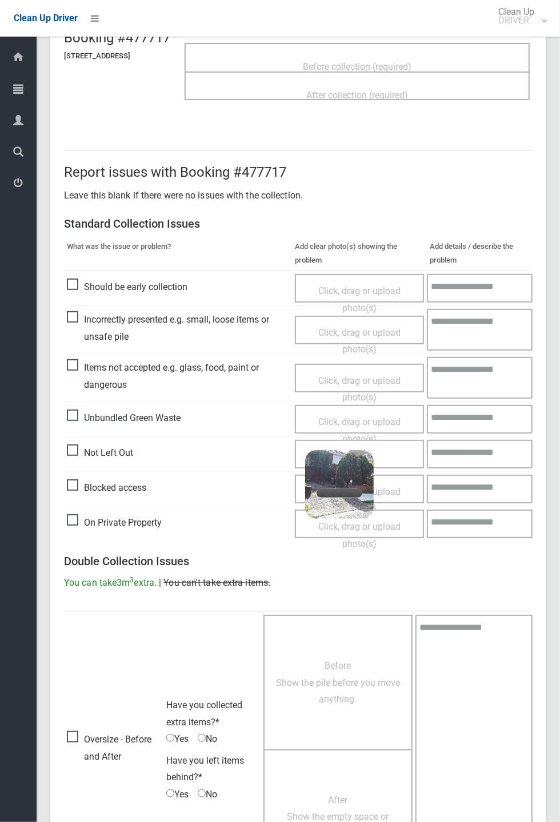
scroll to position [230, 0]
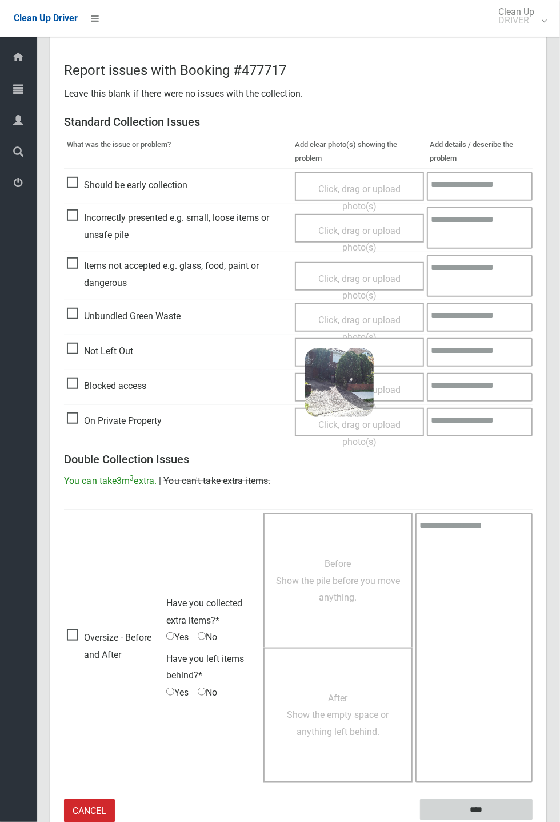
click at [483, 803] on input "****" at bounding box center [476, 809] width 113 height 21
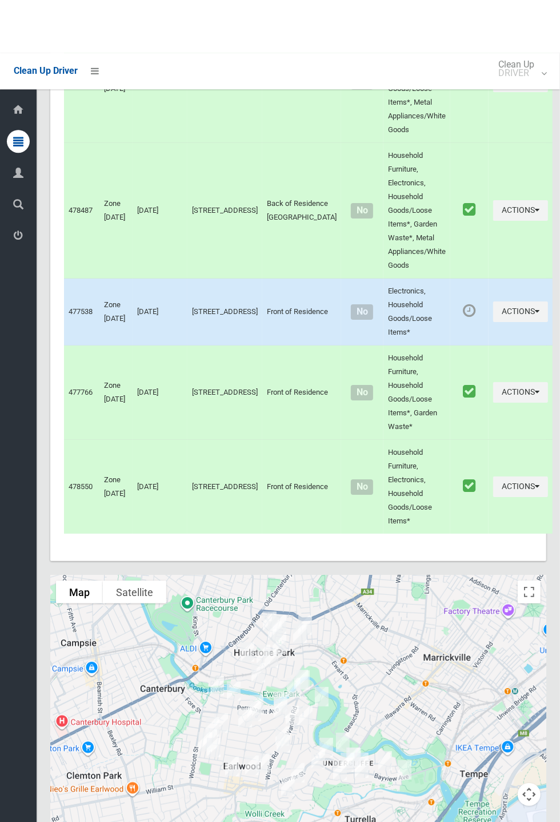
scroll to position [4320, 0]
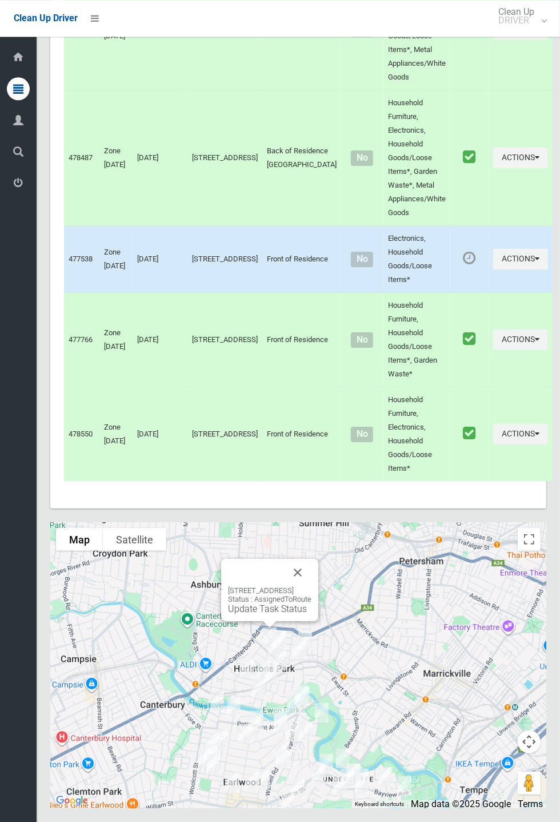
click at [265, 614] on link "Update Task Status" at bounding box center [267, 608] width 79 height 11
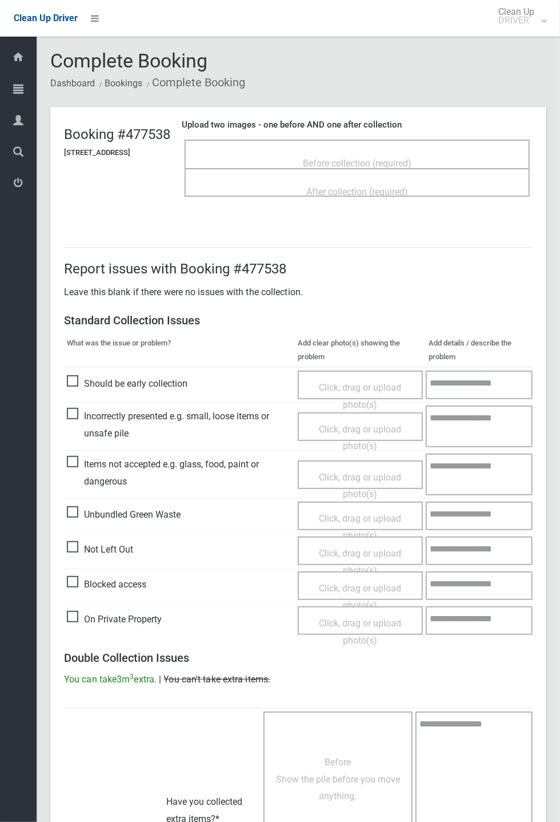
click at [327, 158] on span "Before collection (required)" at bounding box center [357, 163] width 109 height 11
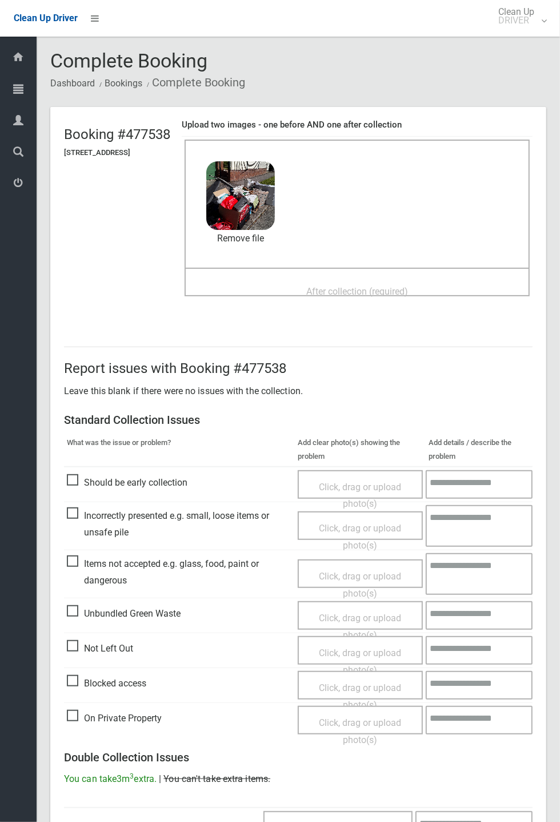
click at [373, 286] on span "After collection (required)" at bounding box center [358, 291] width 102 height 11
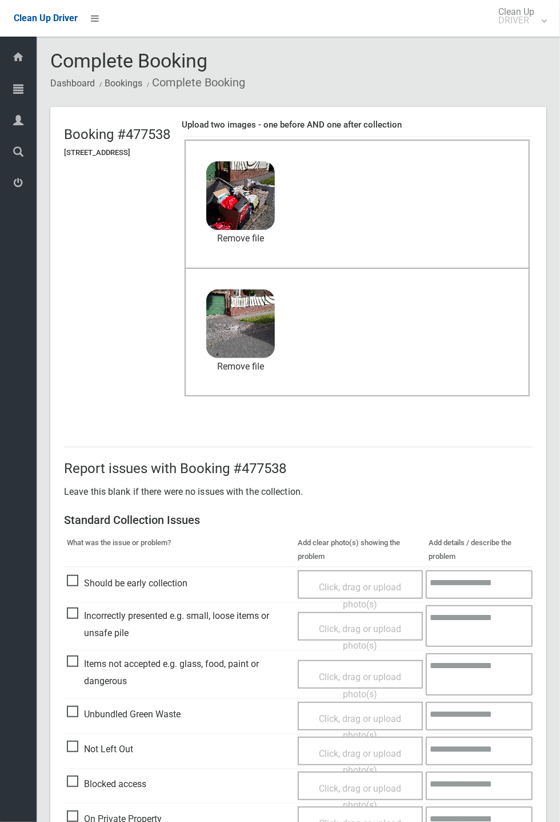
scroll to position [397, 0]
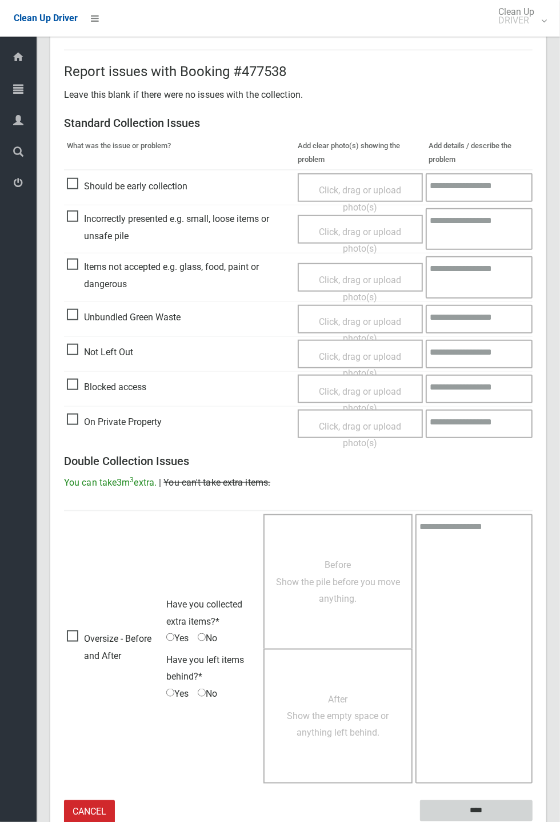
click at [514, 806] on input "****" at bounding box center [476, 810] width 113 height 21
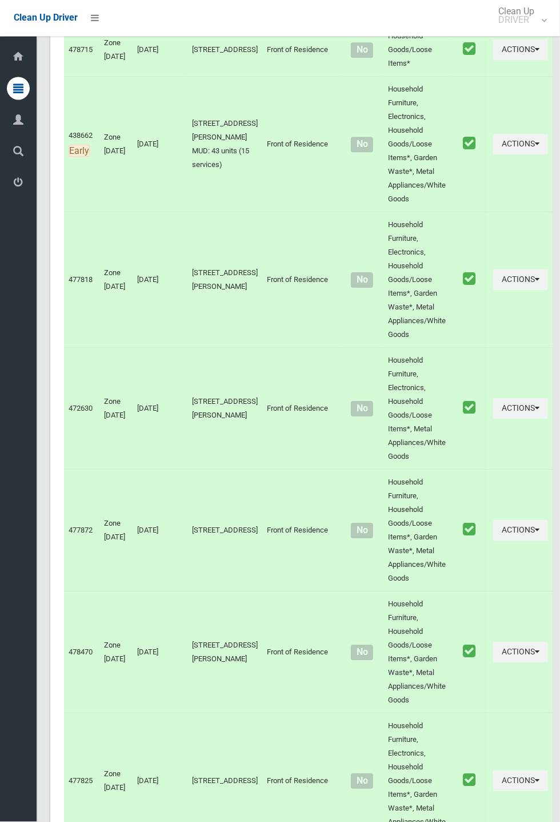
scroll to position [4320, 0]
